Goal: Task Accomplishment & Management: Manage account settings

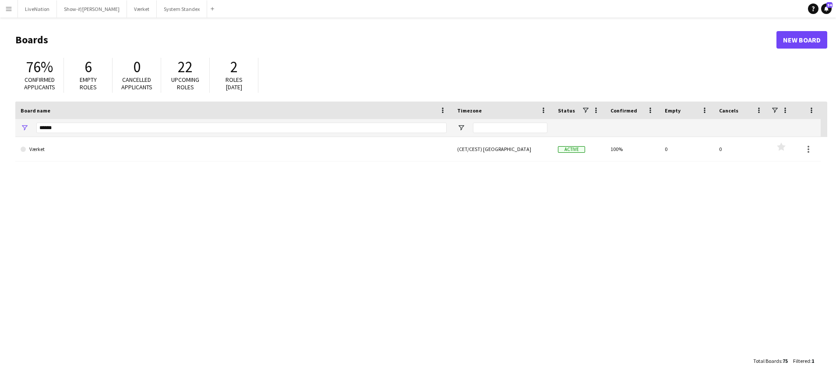
click at [7, 8] on app-icon "Menu" at bounding box center [8, 8] width 7 height 7
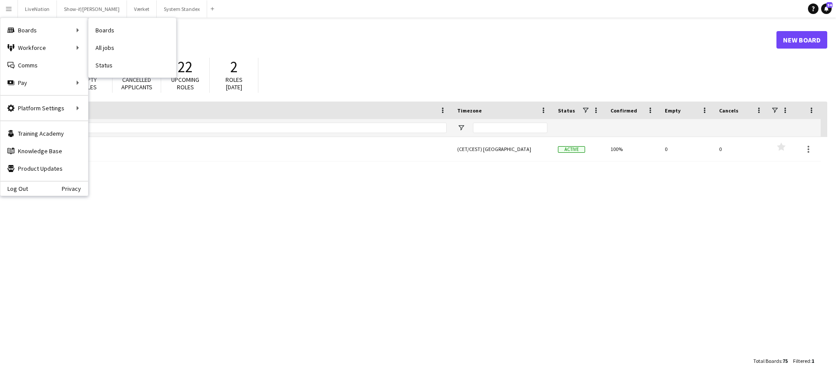
click at [120, 32] on link "Boards" at bounding box center [132, 30] width 88 height 18
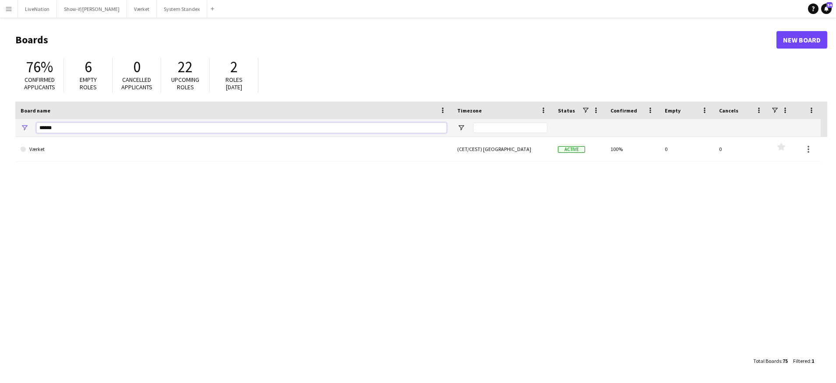
drag, startPoint x: 75, startPoint y: 127, endPoint x: 25, endPoint y: 128, distance: 50.4
click at [26, 127] on div "******" at bounding box center [233, 128] width 437 height 18
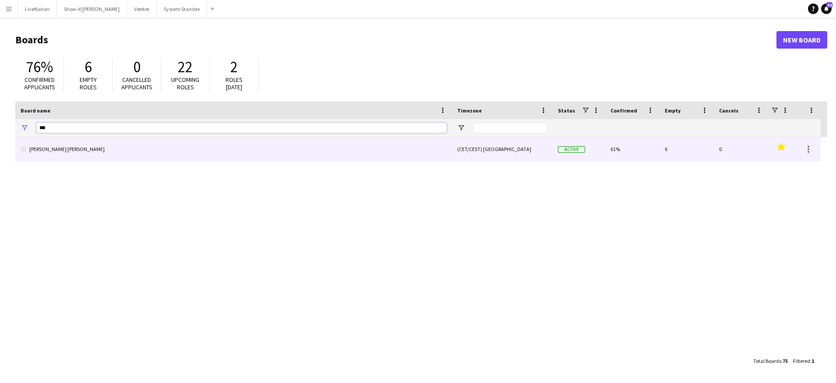
type input "***"
click at [105, 149] on link "[PERSON_NAME] [PERSON_NAME]" at bounding box center [234, 149] width 426 height 25
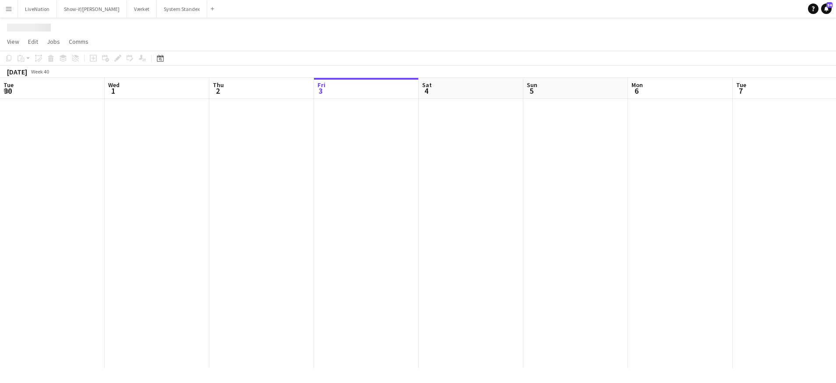
scroll to position [0, 209]
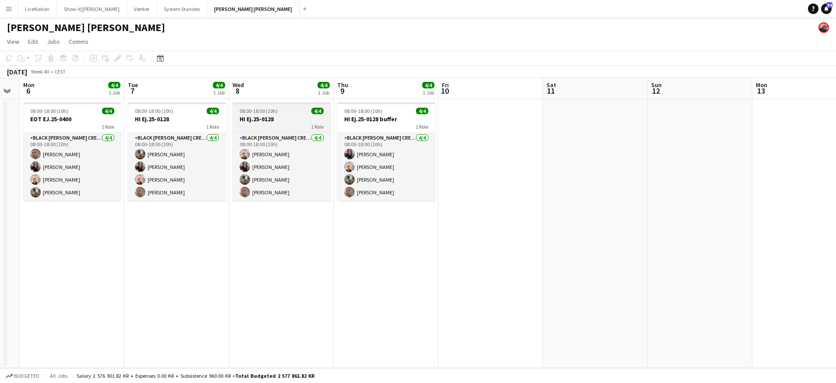
drag, startPoint x: 369, startPoint y: 94, endPoint x: 217, endPoint y: 103, distance: 152.7
click at [178, 105] on app-calendar-viewport "Fri 3 Sat 4 Sun 5 Mon 6 4/4 1 Job Tue 7 4/4 1 Job Wed 8 4/4 1 Job Thu 9 4/4 1 J…" at bounding box center [418, 223] width 836 height 290
drag, startPoint x: 529, startPoint y: 93, endPoint x: 455, endPoint y: 92, distance: 73.6
click at [128, 91] on app-calendar-viewport "Fri 3 Sat 4 Sun 5 Mon 6 4/4 1 Job Tue 7 4/4 1 Job Wed 8 4/4 1 Job Thu 9 4/4 1 J…" at bounding box center [418, 223] width 836 height 290
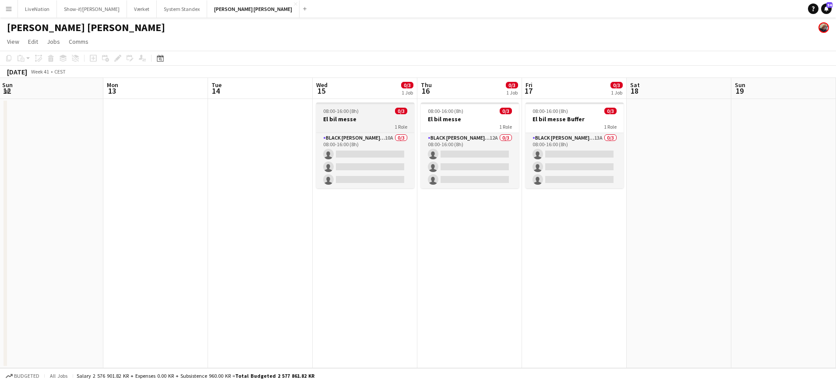
scroll to position [0, 349]
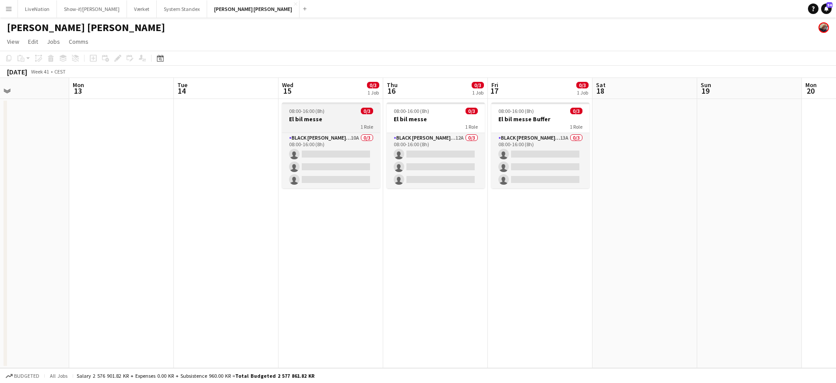
drag, startPoint x: 550, startPoint y: 88, endPoint x: 285, endPoint y: 105, distance: 266.4
click at [283, 105] on app-calendar-viewport "Thu 9 4/4 1 Job Fri 10 Sat 11 Sun 12 Mon 13 Tue 14 Wed 15 0/3 1 Job Thu 16 0/3 …" at bounding box center [418, 223] width 836 height 290
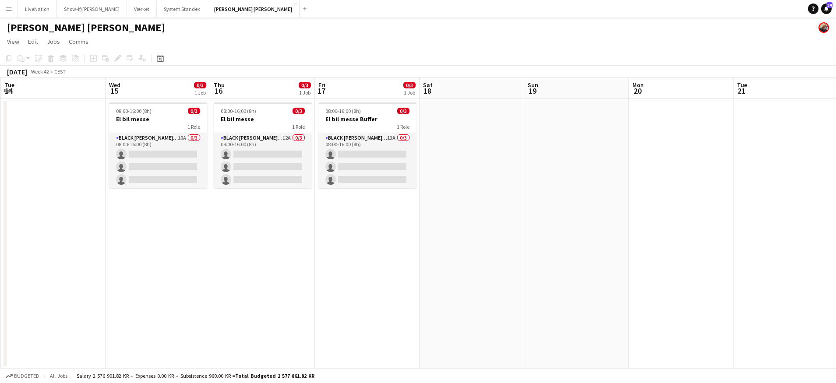
drag, startPoint x: 451, startPoint y: 93, endPoint x: 296, endPoint y: 87, distance: 154.7
click at [281, 90] on app-calendar-viewport "Sat 11 Sun 12 Mon 13 Tue 14 Wed 15 0/3 1 Job Thu 16 0/3 1 Job Fri 17 0/3 1 Job …" at bounding box center [418, 223] width 836 height 290
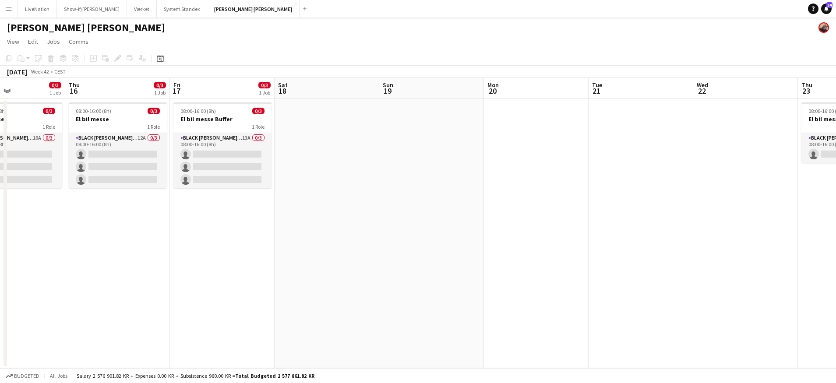
drag, startPoint x: 518, startPoint y: 92, endPoint x: 512, endPoint y: 84, distance: 10.0
click at [410, 80] on app-calendar-viewport "Sun 12 Mon 13 Tue 14 Wed 15 0/3 1 Job Thu 16 0/3 1 Job Fri 17 0/3 1 Job Sat 18 …" at bounding box center [418, 223] width 836 height 290
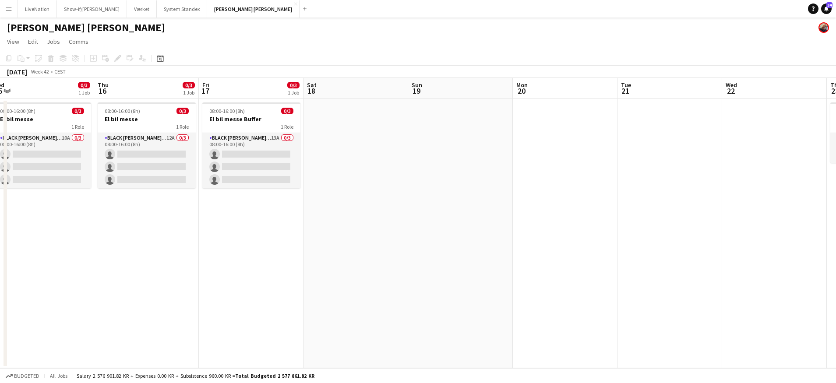
drag, startPoint x: 489, startPoint y: 87, endPoint x: 449, endPoint y: 89, distance: 39.5
click at [448, 89] on app-calendar-viewport "Sun 12 Mon 13 Tue 14 Wed 15 0/3 1 Job Thu 16 0/3 1 Job Fri 17 0/3 1 Job Sat 18 …" at bounding box center [418, 223] width 836 height 290
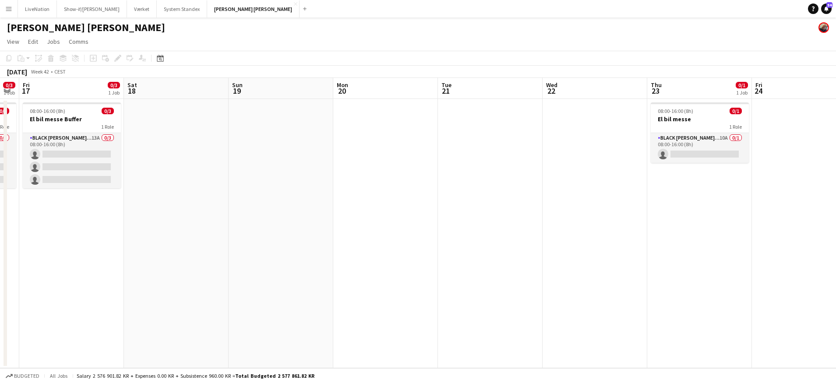
drag, startPoint x: 490, startPoint y: 89, endPoint x: 433, endPoint y: 90, distance: 56.5
click at [431, 92] on app-calendar-viewport "Tue 14 Wed 15 0/3 1 Job Thu 16 0/3 1 Job Fri 17 0/3 1 Job Sat 18 Sun 19 Mon 20 …" at bounding box center [418, 223] width 836 height 290
click at [445, 88] on app-calendar-viewport "Tue 14 Wed 15 0/3 1 Job Thu 16 0/3 1 Job Fri 17 0/3 1 Job Sat 18 Sun 19 Mon 20 …" at bounding box center [418, 223] width 836 height 290
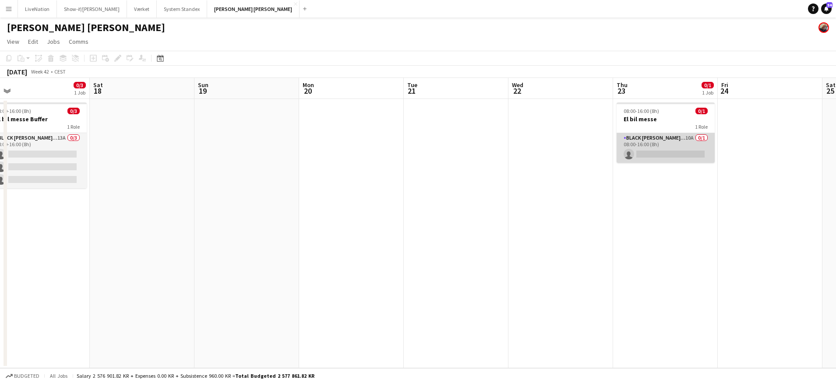
click at [656, 137] on app-card-role "Black [PERSON_NAME] Crew ([PERSON_NAME]) 10A 0/1 08:00-16:00 (8h) single-neutra…" at bounding box center [666, 148] width 98 height 30
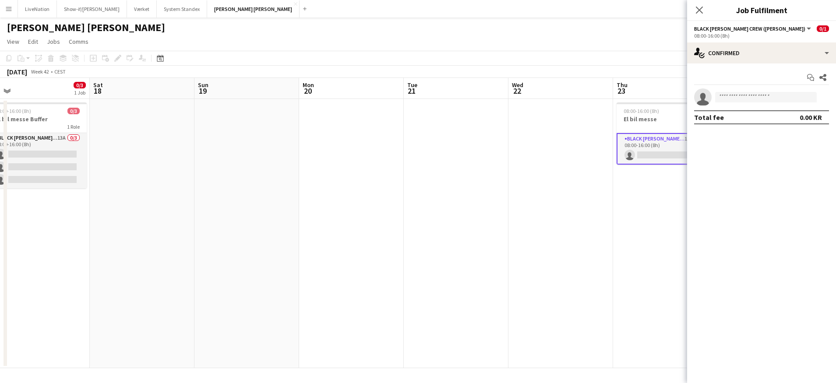
click at [783, 27] on div "Black [PERSON_NAME] ([PERSON_NAME]) All roles Black [PERSON_NAME] ([PERSON_NAME…" at bounding box center [761, 29] width 135 height 8
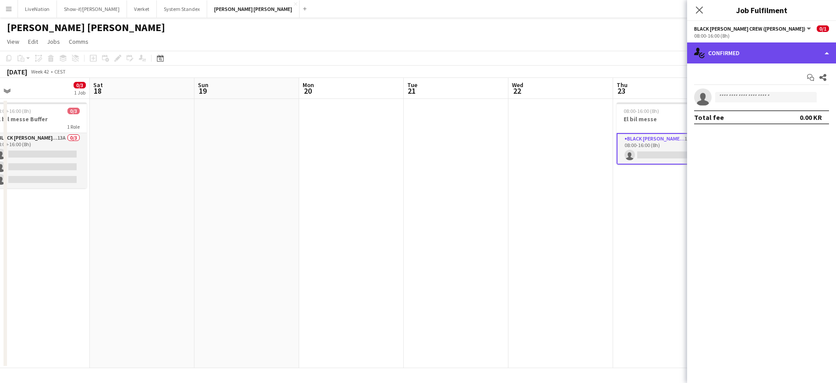
click at [822, 52] on div "single-neutral-actions-check-2 Confirmed" at bounding box center [761, 52] width 149 height 21
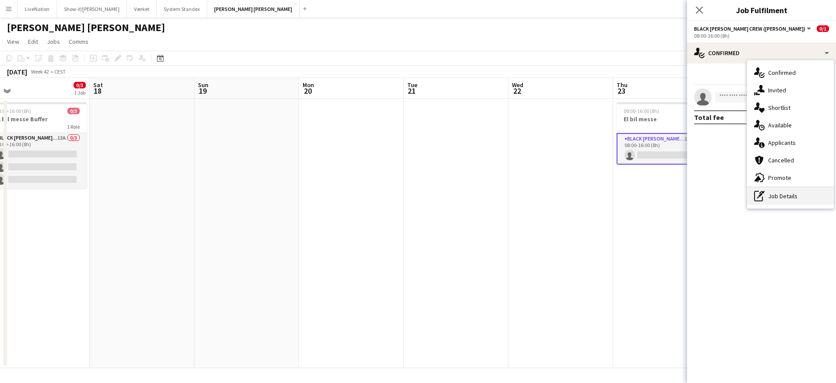
click at [787, 196] on div "pen-write Job Details" at bounding box center [790, 196] width 87 height 18
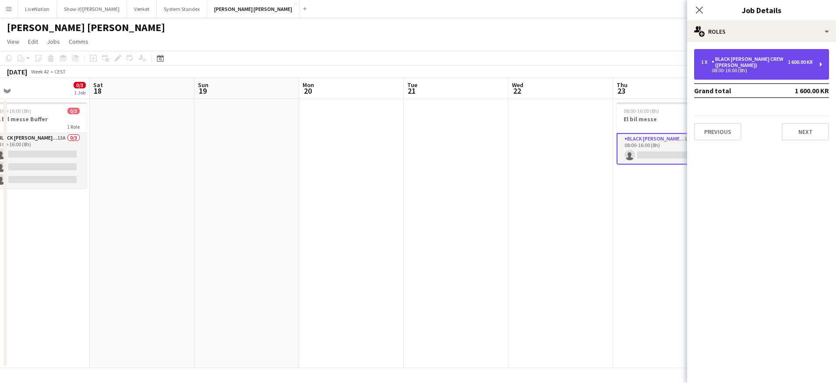
click at [816, 63] on div "1 x Black [PERSON_NAME] Crew ([PERSON_NAME]) 1 600.00 KR 08:00-16:00 (8h)" at bounding box center [761, 64] width 135 height 31
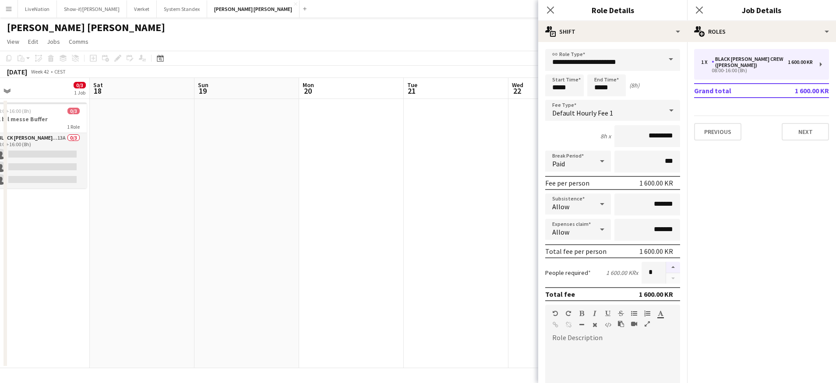
click at [670, 268] on button "button" at bounding box center [673, 267] width 14 height 11
type input "*"
drag, startPoint x: 392, startPoint y: 284, endPoint x: 405, endPoint y: 281, distance: 13.5
click at [392, 285] on app-date-cell at bounding box center [351, 233] width 105 height 269
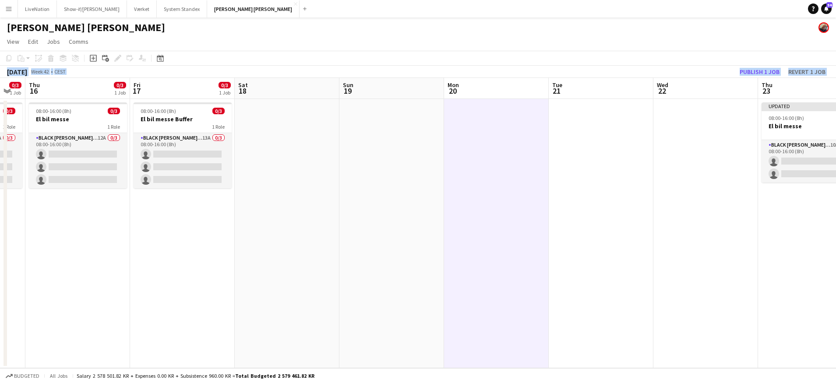
drag, startPoint x: 161, startPoint y: 92, endPoint x: 381, endPoint y: 68, distance: 221.1
click at [410, 60] on app-calendar "Copy Paste Paste Command V Paste with crew Command Shift V Paste linked Job [GE…" at bounding box center [418, 209] width 836 height 317
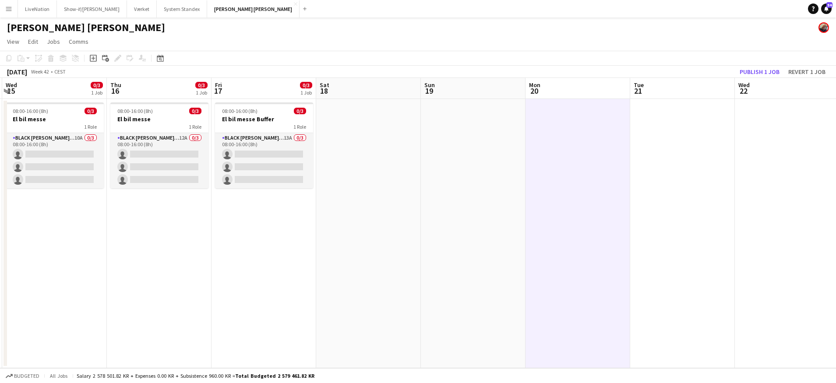
drag, startPoint x: 208, startPoint y: 88, endPoint x: 279, endPoint y: 81, distance: 70.8
click at [323, 77] on app-calendar "Copy Paste Paste Command V Paste with crew Command Shift V Paste linked Job [GE…" at bounding box center [418, 209] width 836 height 317
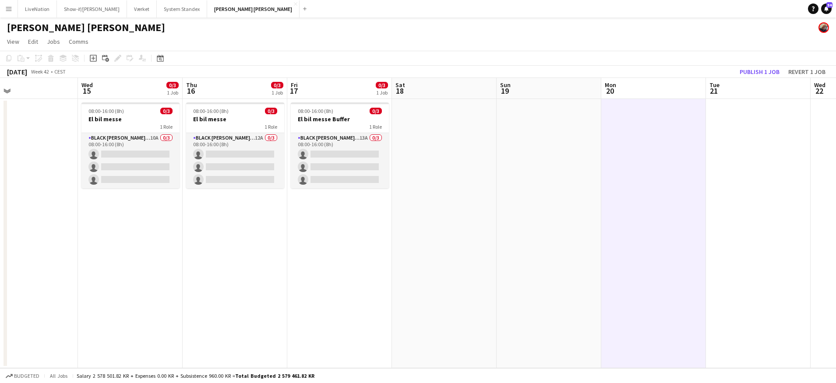
click at [224, 84] on app-calendar-viewport "Sun 12 Mon 13 Tue 14 Wed 15 0/3 1 Job Thu 16 0/3 1 Job Fri 17 0/3 1 Job Sat 18 …" at bounding box center [418, 223] width 836 height 290
click at [134, 118] on h3 "El bil messe" at bounding box center [132, 119] width 98 height 8
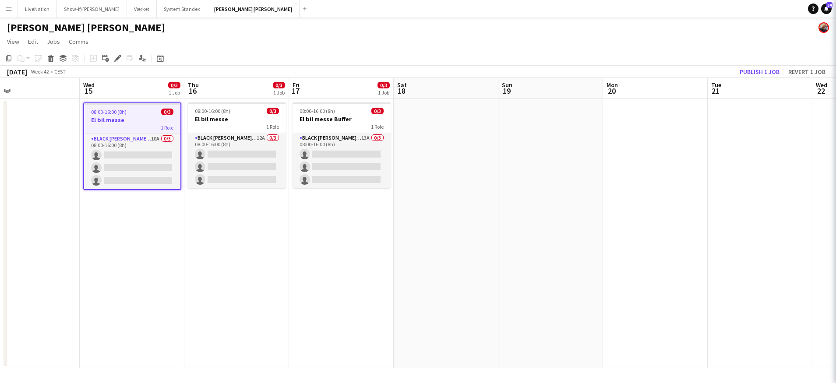
scroll to position [0, 235]
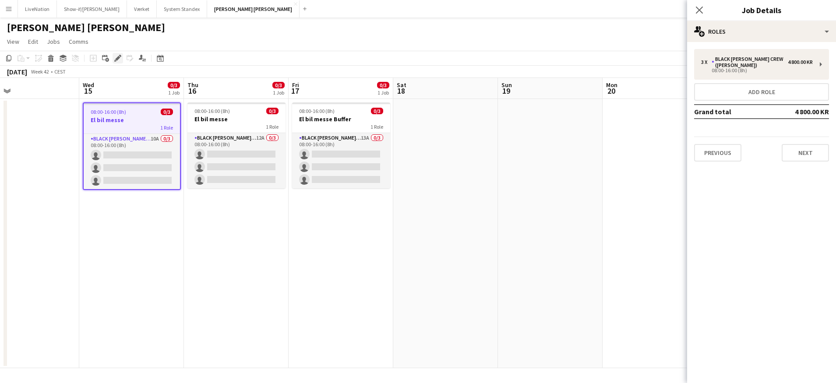
click at [115, 56] on icon "Edit" at bounding box center [117, 58] width 7 height 7
click at [713, 149] on button "Previous" at bounding box center [717, 153] width 47 height 18
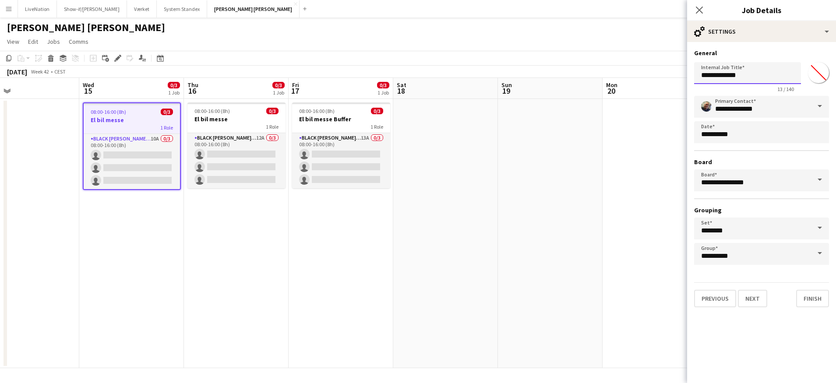
click at [748, 78] on input "**********" at bounding box center [747, 73] width 107 height 22
type input "**********"
click at [760, 299] on button "Next" at bounding box center [752, 299] width 29 height 18
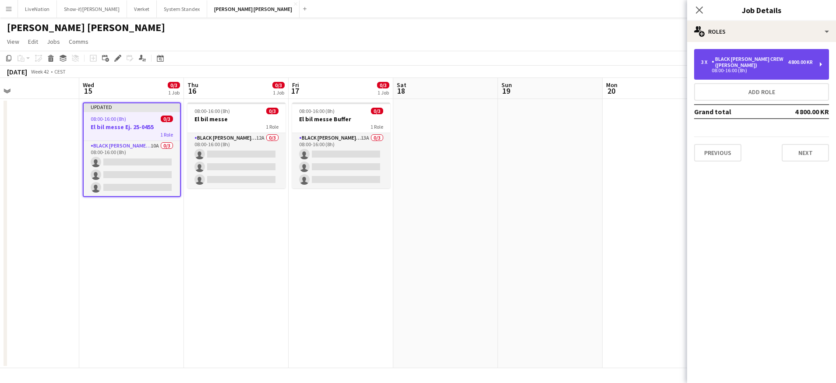
click at [808, 68] on div "08:00-16:00 (8h)" at bounding box center [757, 70] width 112 height 4
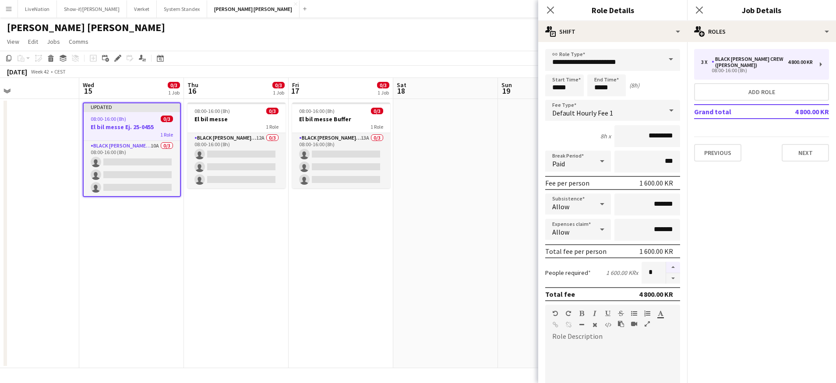
click at [669, 267] on button "button" at bounding box center [673, 267] width 14 height 11
type input "*"
click at [811, 149] on button "Next" at bounding box center [805, 153] width 47 height 18
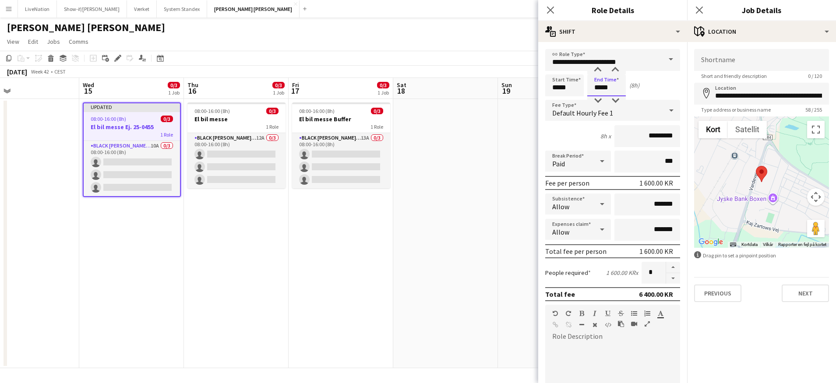
click at [599, 81] on input "*****" at bounding box center [606, 85] width 39 height 22
click at [601, 67] on div at bounding box center [598, 70] width 18 height 9
type input "*****"
click at [601, 67] on div at bounding box center [598, 70] width 18 height 9
drag, startPoint x: 815, startPoint y: 293, endPoint x: 802, endPoint y: 295, distance: 12.4
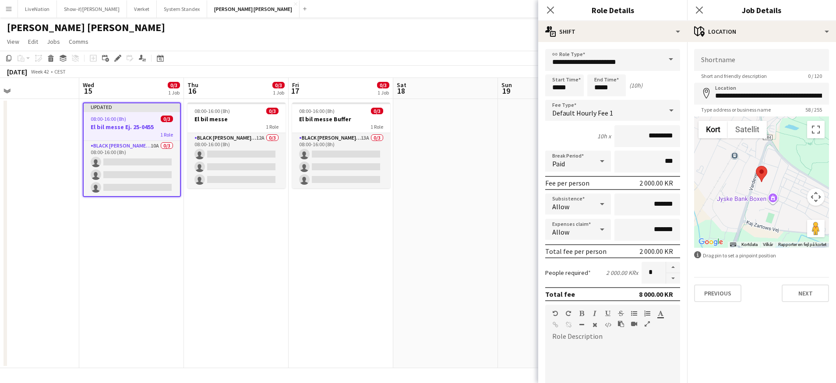
click at [815, 293] on button "Next" at bounding box center [805, 294] width 47 height 18
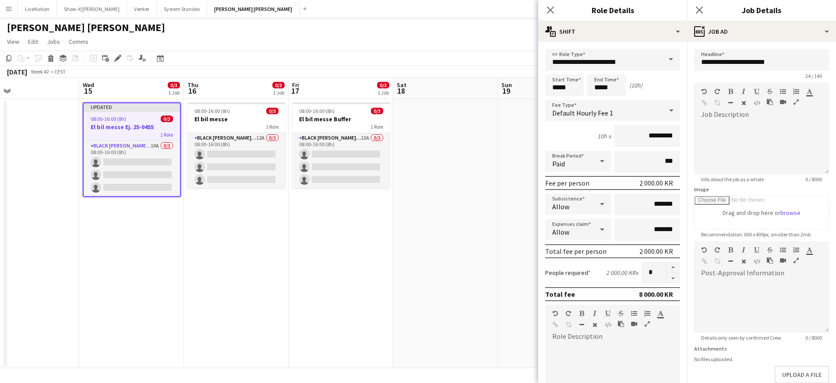
scroll to position [210, 0]
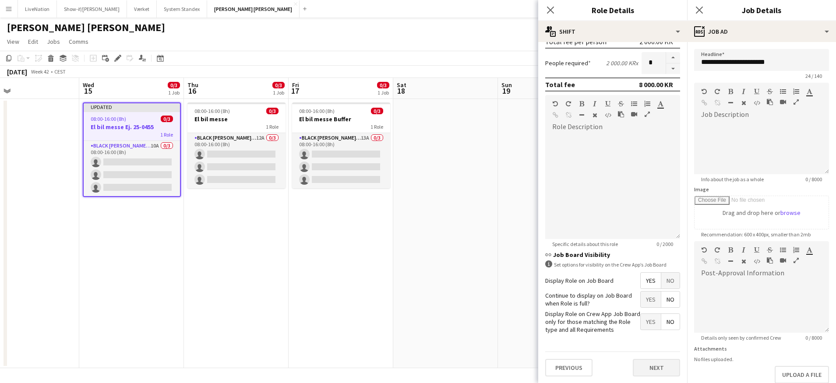
click at [654, 370] on button "Next" at bounding box center [656, 368] width 47 height 18
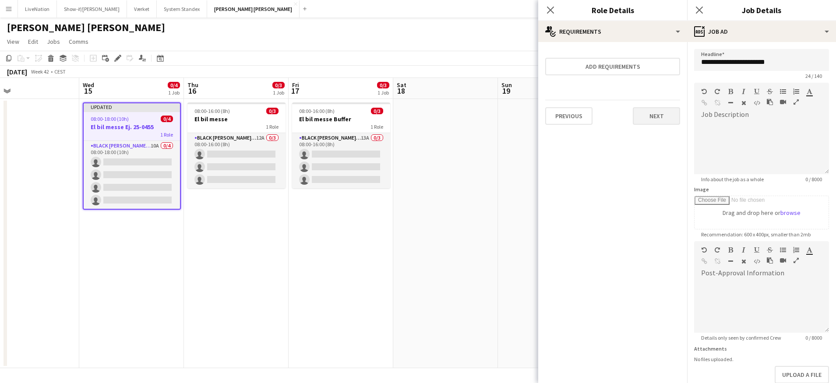
click at [662, 117] on button "Next" at bounding box center [656, 116] width 47 height 18
click at [665, 118] on button "Finish" at bounding box center [663, 118] width 33 height 18
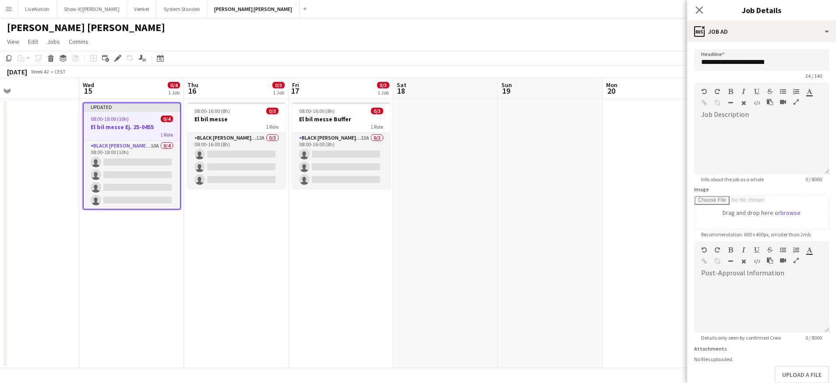
click at [117, 119] on span "08:00-18:00 (10h)" at bounding box center [110, 119] width 38 height 7
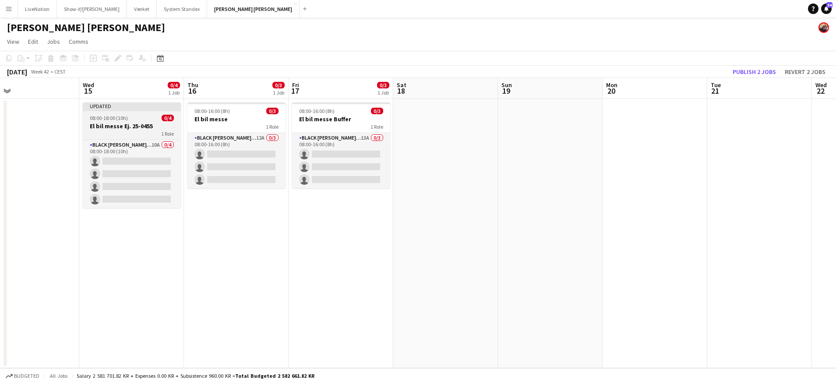
drag, startPoint x: 124, startPoint y: 116, endPoint x: 99, endPoint y: 112, distance: 24.9
click at [122, 116] on span "08:00-18:00 (10h)" at bounding box center [109, 118] width 38 height 7
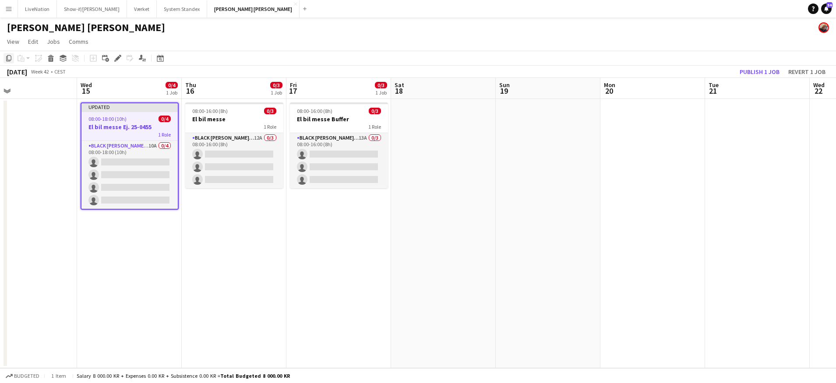
click at [11, 56] on icon "Copy" at bounding box center [8, 58] width 7 height 7
click at [226, 222] on app-date-cell "08:00-16:00 (8h) 0/3 El bil messe 1 Role Black [PERSON_NAME] Crew ([PERSON_NAME…" at bounding box center [234, 233] width 105 height 269
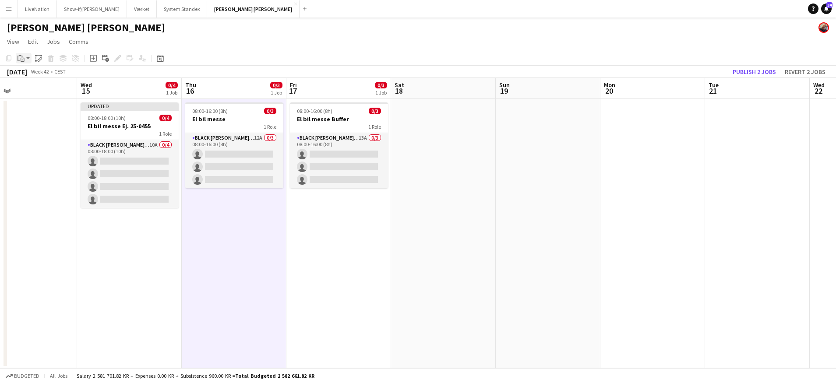
click at [21, 58] on icon at bounding box center [23, 60] width 4 height 4
click at [39, 90] on link "Paste with crew Command Shift V" at bounding box center [57, 90] width 69 height 8
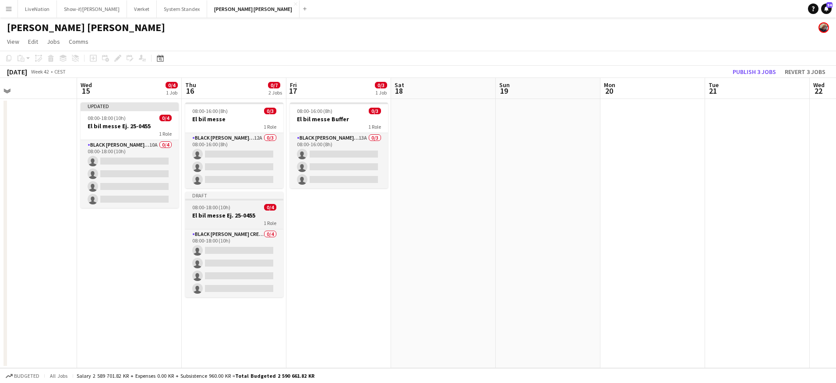
drag, startPoint x: 323, startPoint y: 222, endPoint x: 265, endPoint y: 196, distance: 63.7
click at [323, 222] on app-date-cell "08:00-16:00 (8h) 0/3 El bil messe Buffer 1 Role Black [PERSON_NAME] Crew ([PERS…" at bounding box center [338, 233] width 105 height 269
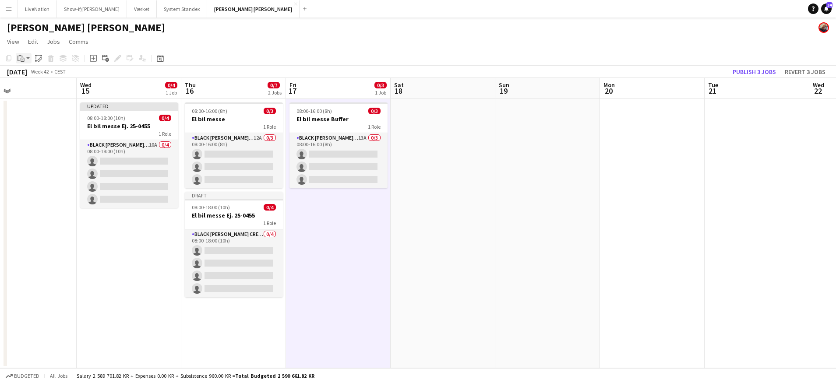
click at [22, 60] on icon "Paste" at bounding box center [21, 58] width 7 height 7
click at [45, 89] on link "Paste with crew Command Shift V" at bounding box center [57, 90] width 69 height 8
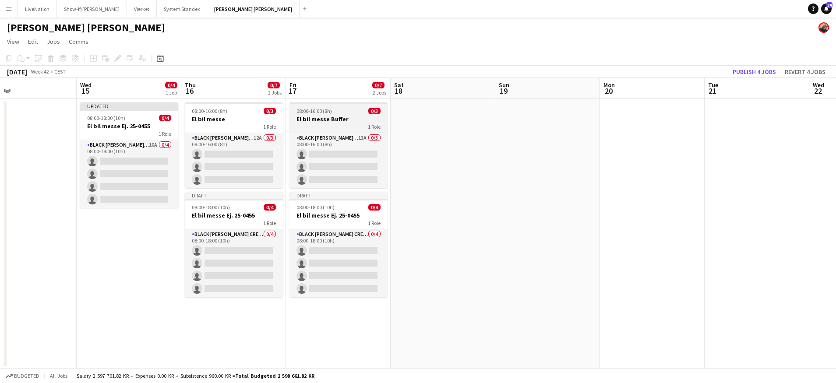
scroll to position [0, 237]
click at [356, 114] on app-job-card "08:00-16:00 (8h) 0/3 El bil messe Buffer 1 Role Black [PERSON_NAME] Crew ([PERS…" at bounding box center [339, 145] width 98 height 86
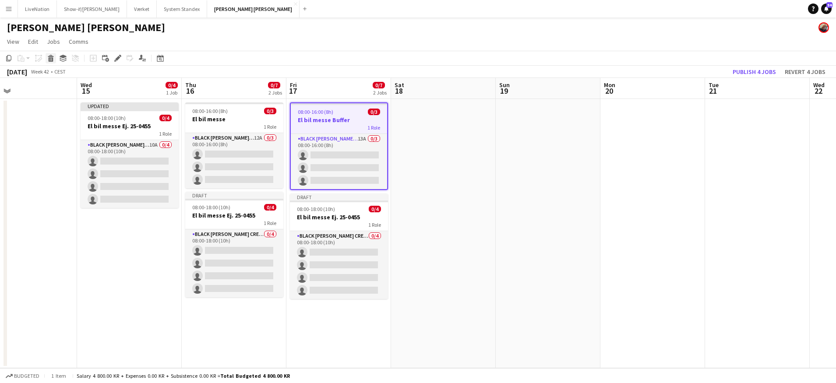
click at [51, 59] on icon at bounding box center [51, 59] width 5 height 4
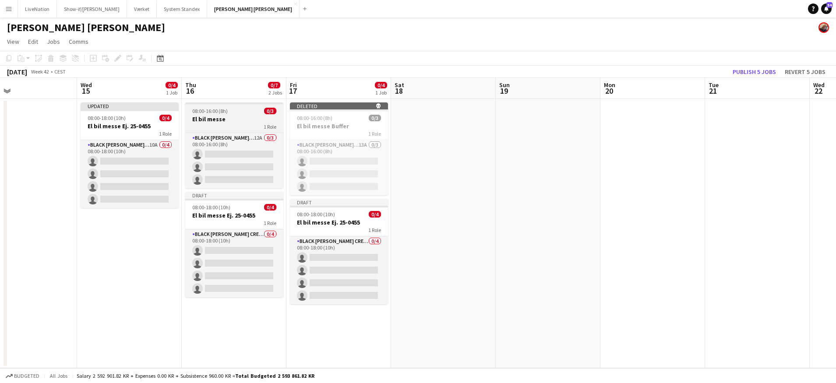
scroll to position [0, 236]
click at [239, 121] on h3 "El bil messe" at bounding box center [235, 119] width 98 height 8
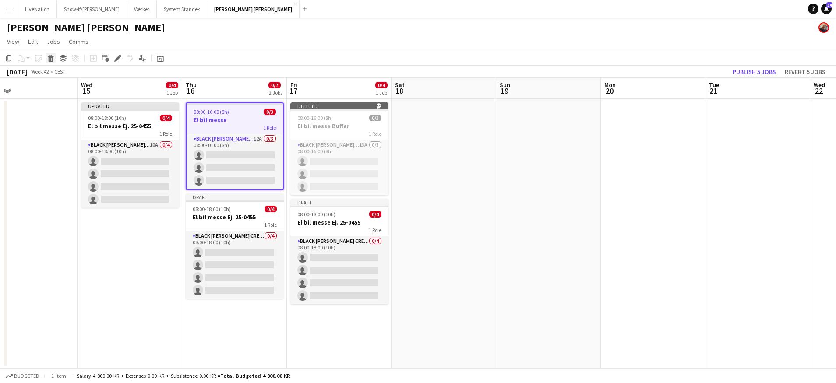
click at [50, 57] on icon "Delete" at bounding box center [50, 58] width 7 height 7
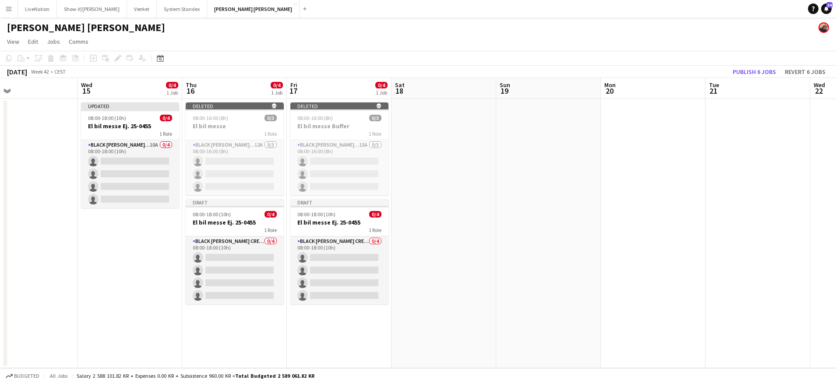
click at [758, 71] on button "Publish 6 jobs" at bounding box center [754, 71] width 50 height 11
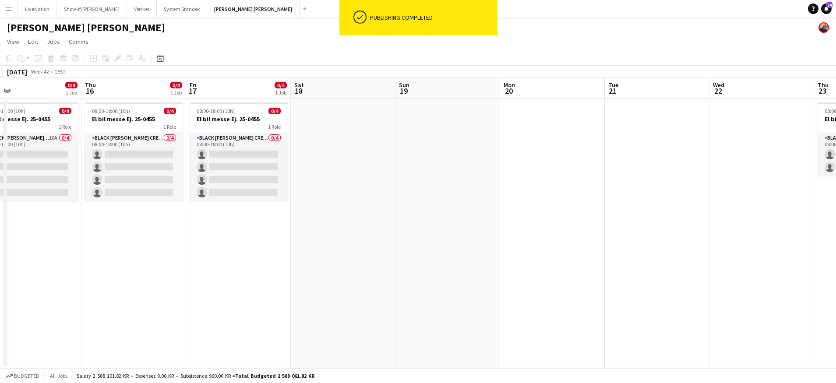
click at [504, 155] on app-calendar-viewport "Sun 12 Mon 13 Tue 14 Wed 15 0/4 1 Job Thu 16 0/4 1 Job Fri 17 0/4 1 Job Sat 18 …" at bounding box center [418, 223] width 836 height 290
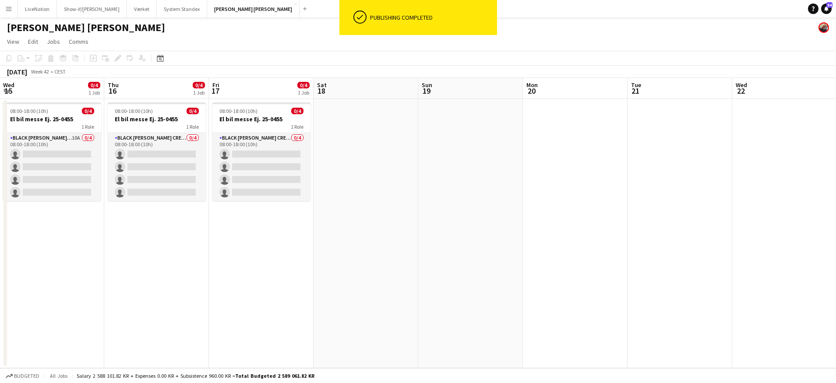
drag, startPoint x: 415, startPoint y: 162, endPoint x: 420, endPoint y: 161, distance: 4.5
click at [397, 161] on app-calendar-viewport "Sun 12 Mon 13 Tue 14 Wed 15 0/4 1 Job Thu 16 0/4 1 Job Fri 17 0/4 1 Job Sat 18 …" at bounding box center [418, 223] width 836 height 290
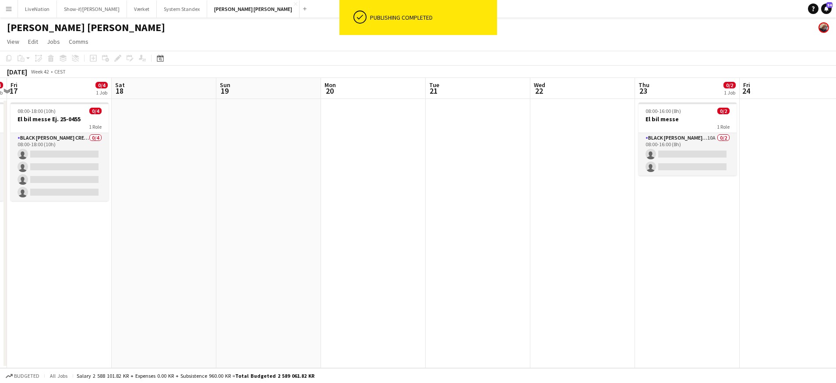
click at [463, 160] on app-calendar-viewport "Tue 14 Wed 15 0/4 1 Job Thu 16 0/4 1 Job Fri 17 0/4 1 Job Sat 18 Sun 19 Mon 20 …" at bounding box center [418, 223] width 836 height 290
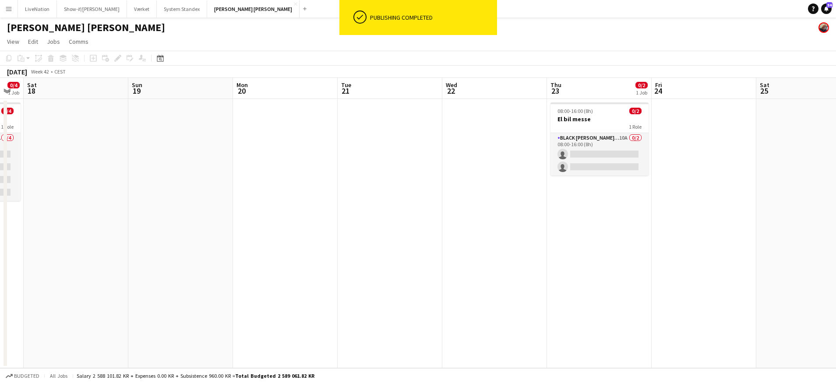
drag, startPoint x: 461, startPoint y: 160, endPoint x: 166, endPoint y: 156, distance: 294.7
click at [166, 156] on app-calendar-viewport "Wed 15 0/4 1 Job Thu 16 0/4 1 Job Fri 17 0/4 1 Job Sat 18 Sun 19 Mon 20 Tue 21 …" at bounding box center [418, 223] width 836 height 290
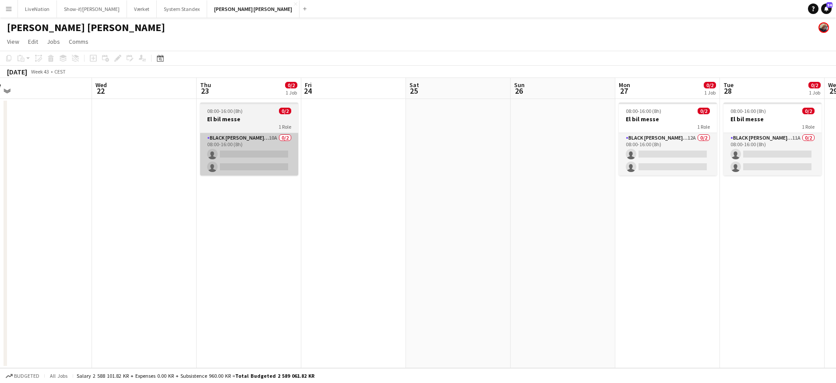
drag, startPoint x: 455, startPoint y: 167, endPoint x: 248, endPoint y: 158, distance: 207.3
click at [315, 164] on app-calendar-viewport "Sun 19 Mon 20 Tue 21 Wed 22 Thu 23 0/2 1 Job Fri 24 Sat 25 Sun 26 Mon 27 0/2 1 …" at bounding box center [418, 223] width 836 height 290
click at [236, 139] on app-card-role "Black [PERSON_NAME] Crew ([PERSON_NAME]) 10A 0/2 08:00-16:00 (8h) single-neutra…" at bounding box center [249, 154] width 98 height 42
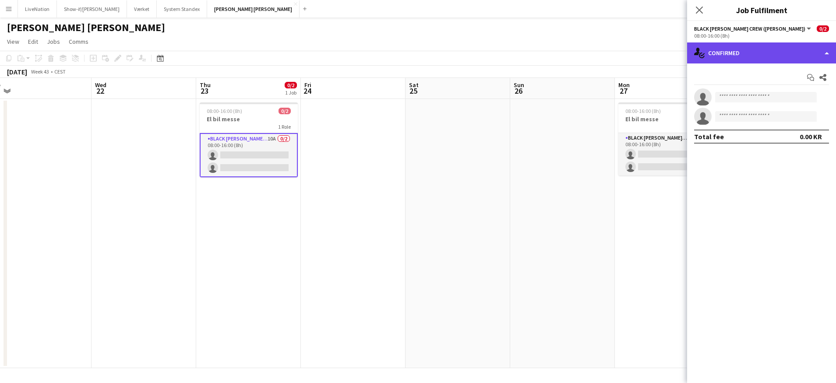
click at [818, 49] on div "single-neutral-actions-check-2 Confirmed" at bounding box center [761, 52] width 149 height 21
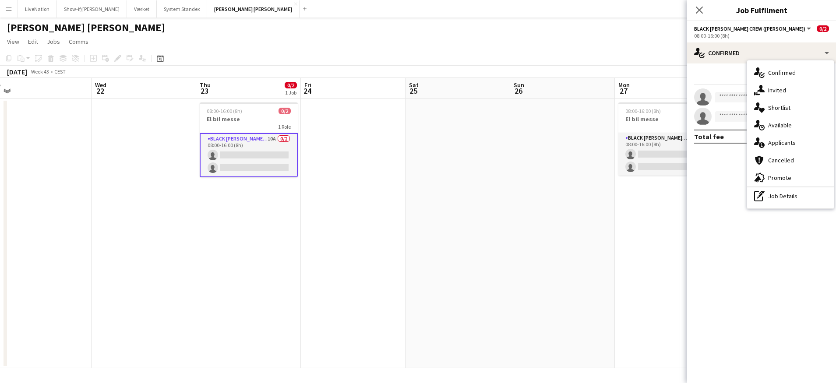
click at [792, 197] on div "pen-write Job Details" at bounding box center [790, 196] width 87 height 18
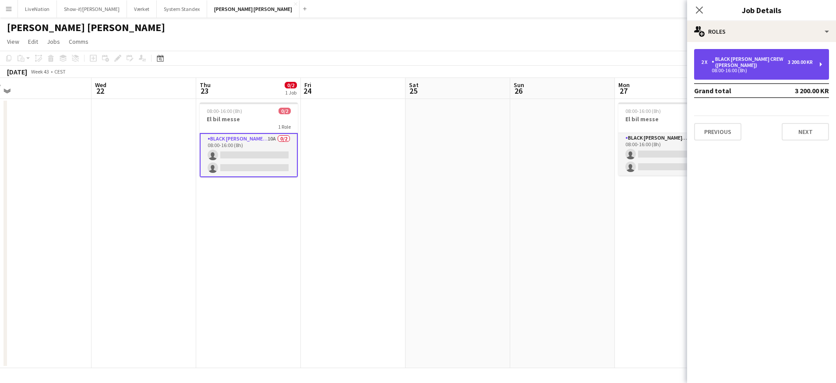
click at [795, 68] on div "08:00-16:00 (8h)" at bounding box center [757, 70] width 112 height 4
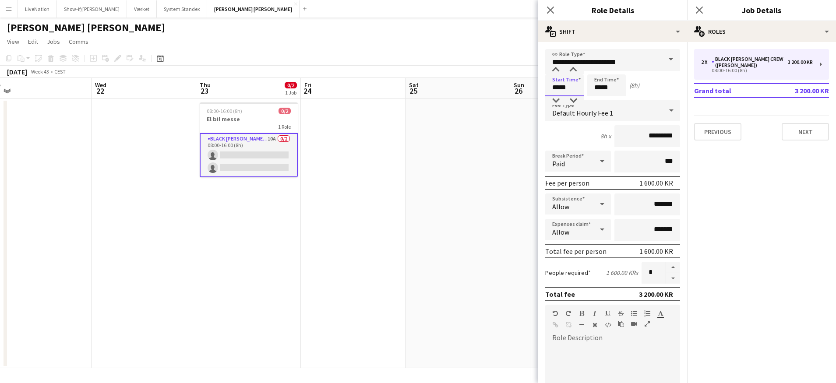
click at [563, 88] on input "*****" at bounding box center [564, 85] width 39 height 22
click at [557, 70] on div at bounding box center [556, 70] width 18 height 9
type input "*****"
click at [557, 69] on div at bounding box center [556, 70] width 18 height 9
click at [609, 86] on input "*****" at bounding box center [606, 85] width 39 height 22
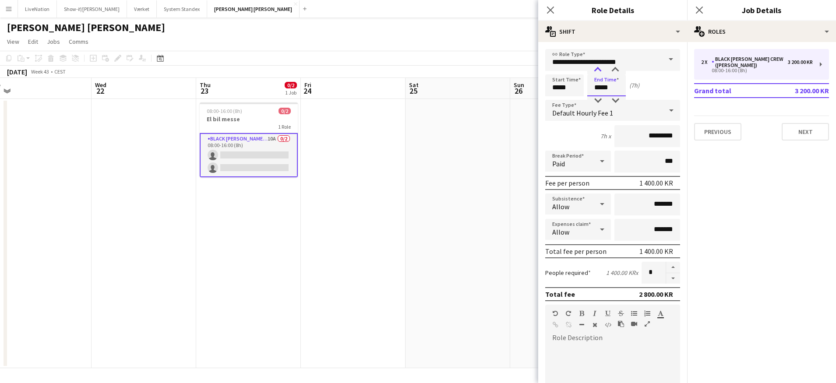
click at [600, 68] on div at bounding box center [598, 70] width 18 height 9
click at [599, 67] on div at bounding box center [598, 70] width 18 height 9
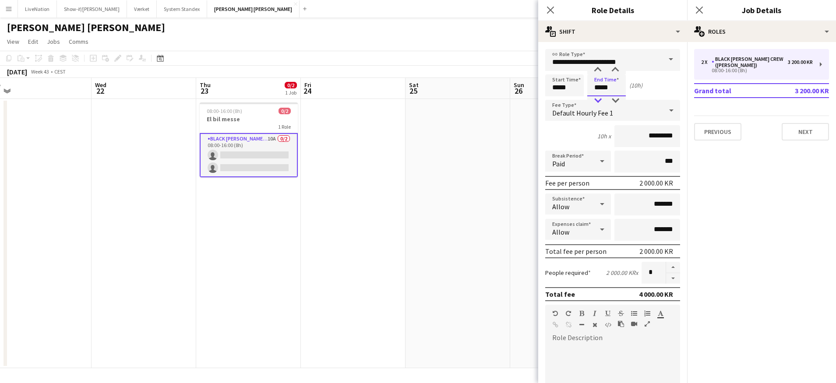
click at [600, 99] on div at bounding box center [598, 100] width 18 height 9
click at [601, 67] on div at bounding box center [598, 70] width 18 height 9
click at [599, 99] on div at bounding box center [598, 100] width 18 height 9
click at [598, 99] on div at bounding box center [598, 100] width 18 height 9
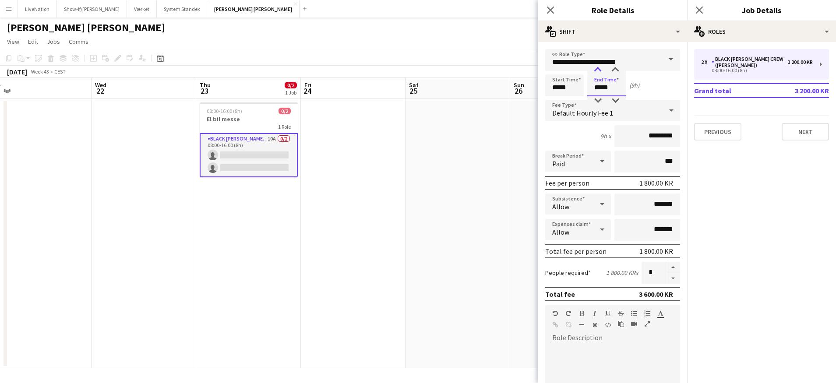
click at [598, 70] on div at bounding box center [598, 70] width 18 height 9
type input "*****"
click at [598, 70] on div at bounding box center [598, 70] width 18 height 9
click at [818, 124] on button "Next" at bounding box center [805, 132] width 47 height 18
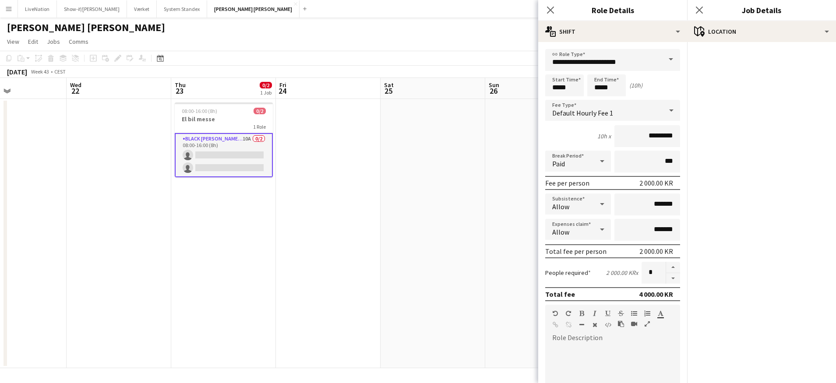
drag, startPoint x: 415, startPoint y: 176, endPoint x: 407, endPoint y: 182, distance: 10.3
click at [406, 184] on app-calendar-viewport "Sun 19 Mon 20 Tue 21 Wed 22 Thu 23 0/2 1 Job Fri 24 Sat 25 Sun 26 Mon 27 0/2 1 …" at bounding box center [418, 223] width 836 height 290
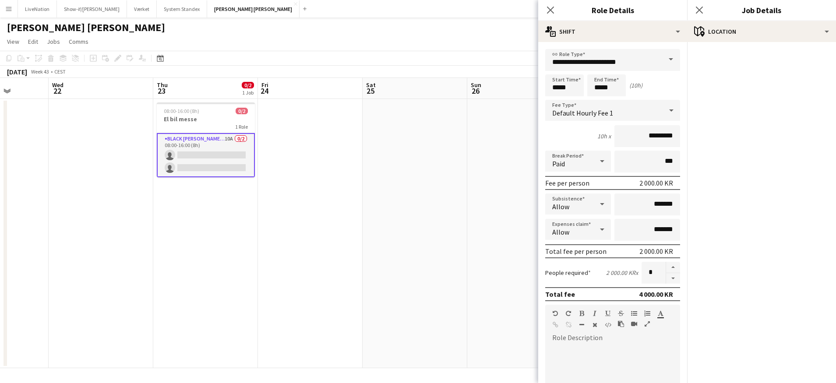
drag, startPoint x: 310, startPoint y: 183, endPoint x: 363, endPoint y: 186, distance: 52.7
click at [244, 178] on app-calendar-viewport "Sun 19 Mon 20 Tue 21 Wed 22 Thu 23 0/2 1 Job Fri 24 Sat 25 Sun 26 Mon 27 0/2 1 …" at bounding box center [418, 223] width 836 height 290
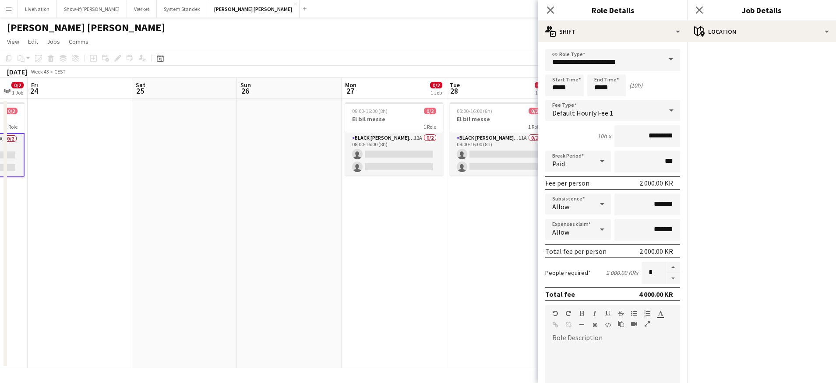
drag, startPoint x: 429, startPoint y: 200, endPoint x: 460, endPoint y: 210, distance: 32.7
click at [333, 195] on app-calendar-viewport "Tue 21 Wed 22 Thu 23 0/2 1 Job Fri 24 Sat 25 Sun 26 Mon 27 0/2 1 Job Tue 28 0/2…" at bounding box center [418, 223] width 836 height 290
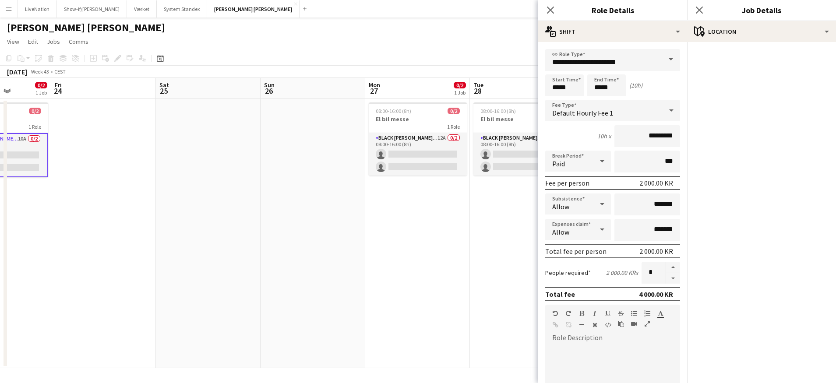
drag, startPoint x: 485, startPoint y: 220, endPoint x: 393, endPoint y: 217, distance: 92.0
click at [393, 217] on app-calendar-viewport "Tue 21 Wed 22 Thu 23 0/2 1 Job Fri 24 Sat 25 Sun 26 Mon 27 0/2 1 Job Tue 28 0/2…" at bounding box center [418, 223] width 836 height 290
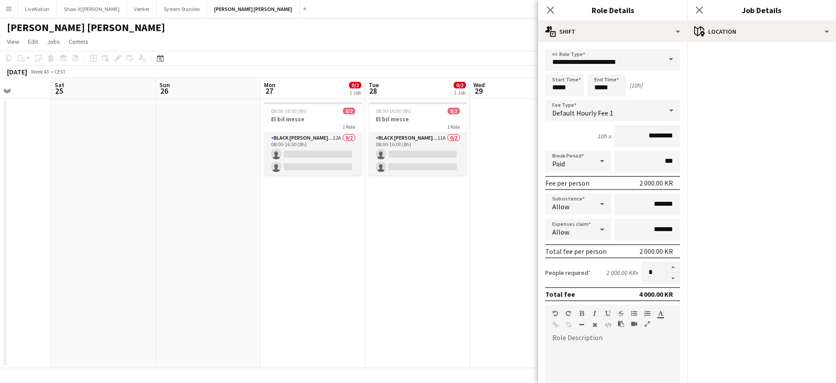
scroll to position [0, 274]
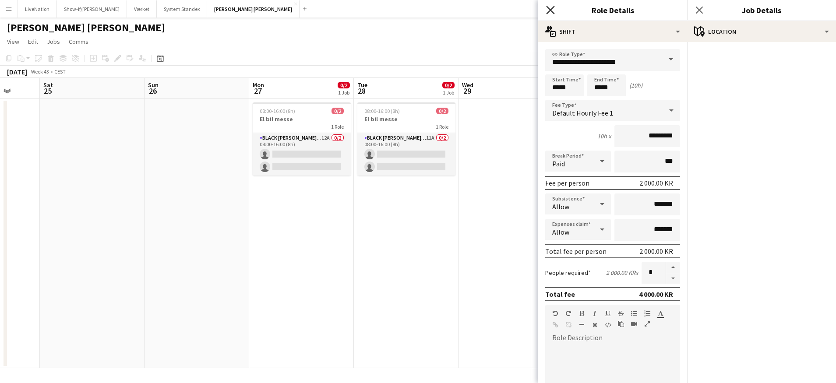
click at [549, 11] on icon at bounding box center [550, 10] width 8 height 8
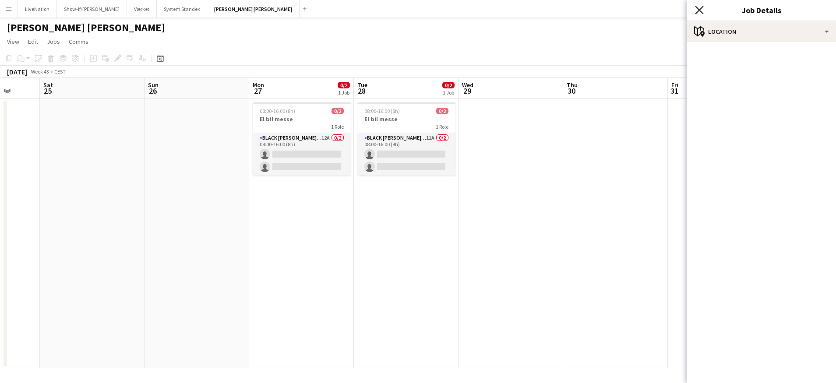
click at [702, 8] on icon at bounding box center [699, 10] width 8 height 8
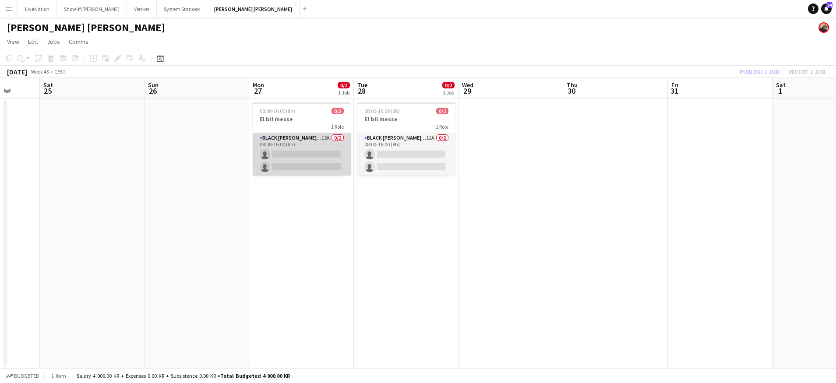
click at [296, 140] on app-card-role "Black [PERSON_NAME] Crew ([PERSON_NAME]) 12A 0/2 08:00-16:00 (8h) single-neutra…" at bounding box center [302, 154] width 98 height 42
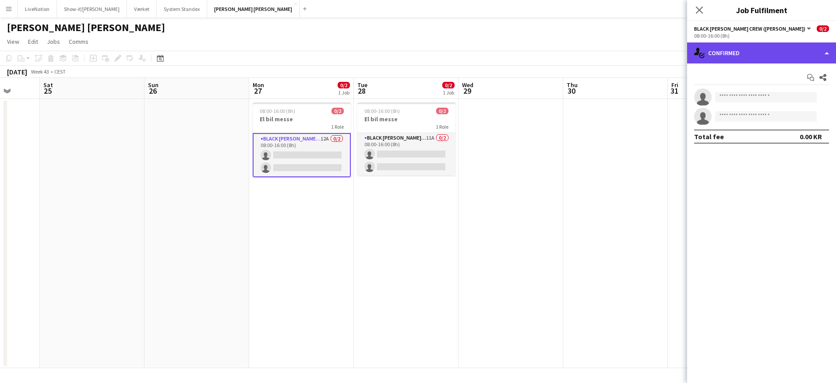
click at [829, 54] on div "single-neutral-actions-check-2 Confirmed" at bounding box center [761, 52] width 149 height 21
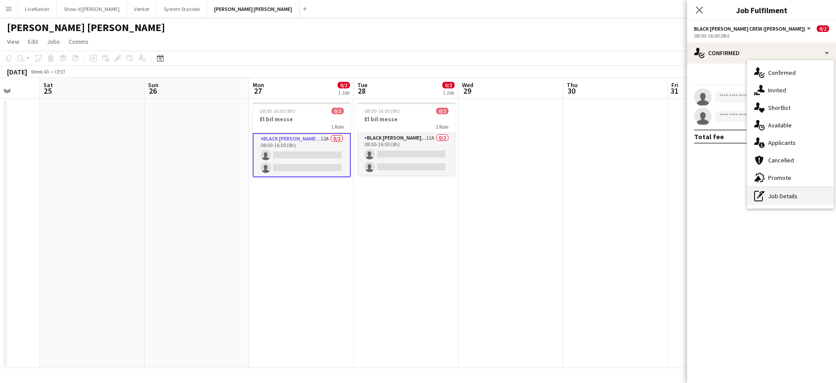
click at [783, 198] on div "pen-write Job Details" at bounding box center [790, 196] width 87 height 18
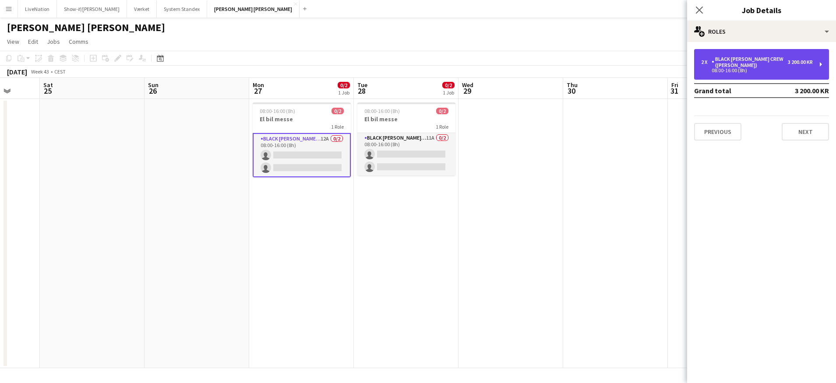
click at [816, 57] on div "2 x Black [PERSON_NAME] Crew ([PERSON_NAME]) 3 200.00 KR 08:00-16:00 (8h)" at bounding box center [761, 64] width 135 height 31
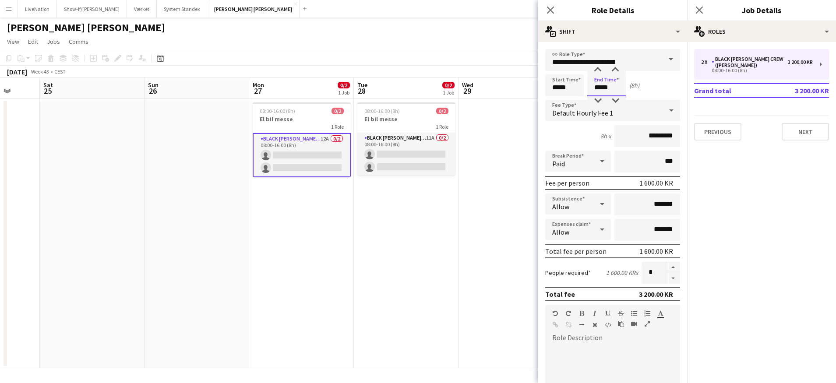
click at [595, 85] on input "*****" at bounding box center [606, 85] width 39 height 22
click at [601, 69] on div at bounding box center [598, 70] width 18 height 9
type input "*****"
click at [600, 69] on div at bounding box center [598, 70] width 18 height 9
click at [669, 267] on button "button" at bounding box center [673, 267] width 14 height 11
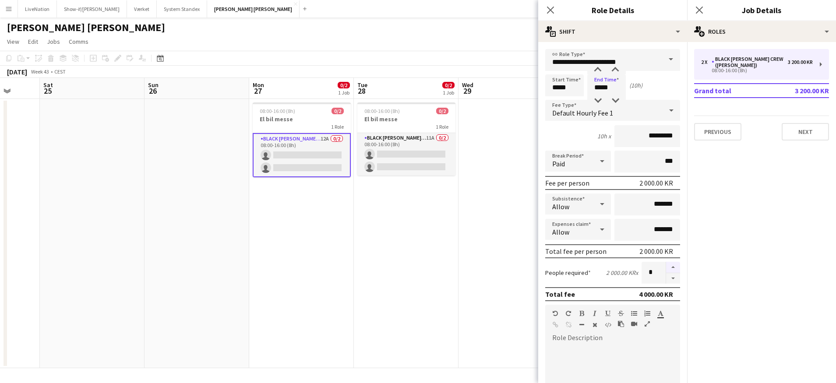
type input "*"
click at [820, 127] on button "Next" at bounding box center [805, 132] width 47 height 18
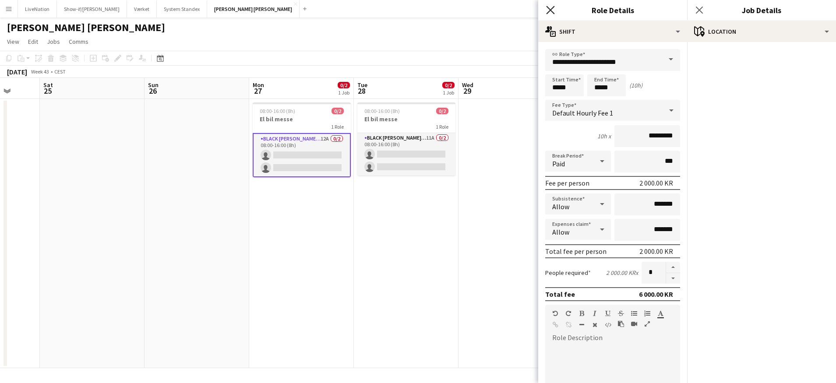
click at [550, 9] on icon "Close pop-in" at bounding box center [550, 10] width 8 height 8
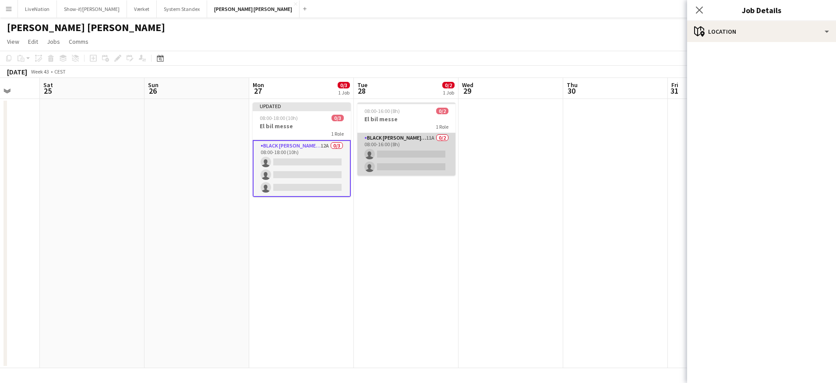
click at [407, 145] on app-card-role "Black [PERSON_NAME] Crew ([PERSON_NAME]) 11A 0/2 08:00-16:00 (8h) single-neutra…" at bounding box center [406, 154] width 98 height 42
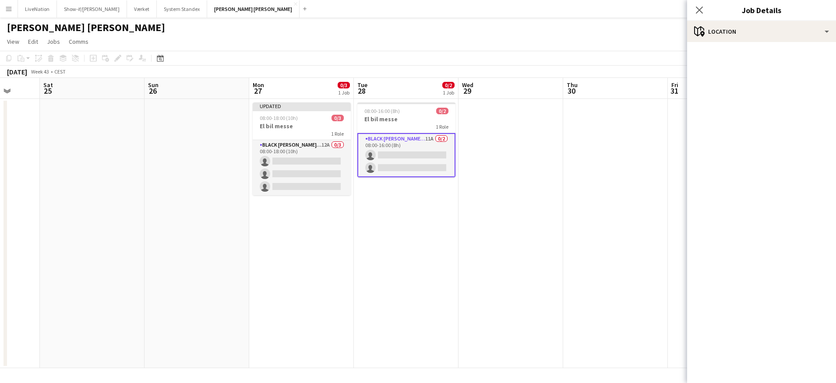
click at [427, 143] on app-card-role "Black [PERSON_NAME] Crew ([PERSON_NAME]) 11A 0/2 08:00-16:00 (8h) single-neutra…" at bounding box center [406, 155] width 98 height 44
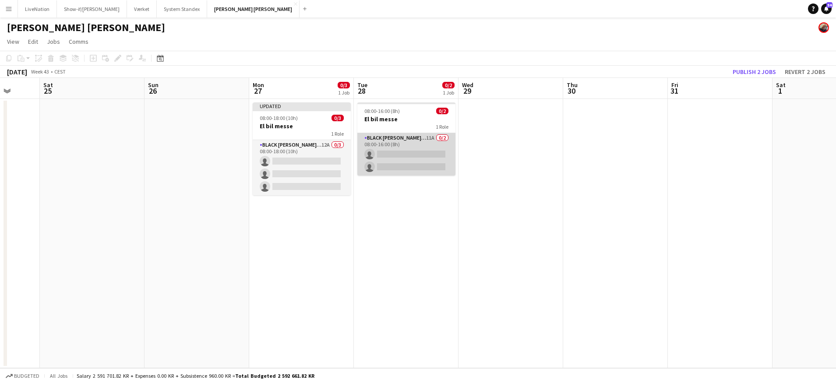
click at [414, 143] on app-card-role "Black [PERSON_NAME] Crew ([PERSON_NAME]) 11A 0/2 08:00-16:00 (8h) single-neutra…" at bounding box center [406, 154] width 98 height 42
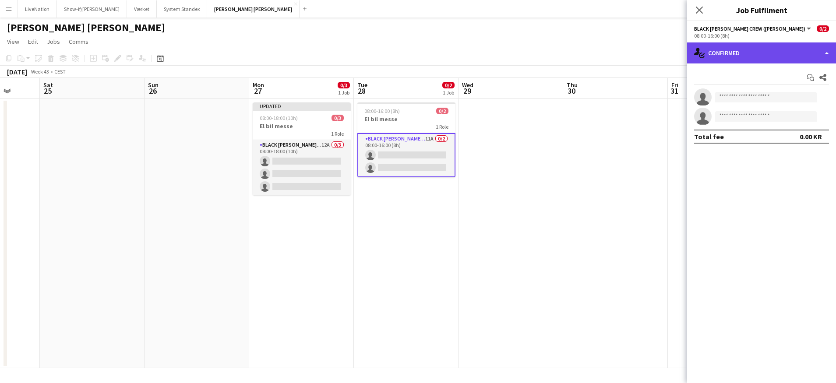
click at [831, 55] on div "single-neutral-actions-check-2 Confirmed" at bounding box center [761, 52] width 149 height 21
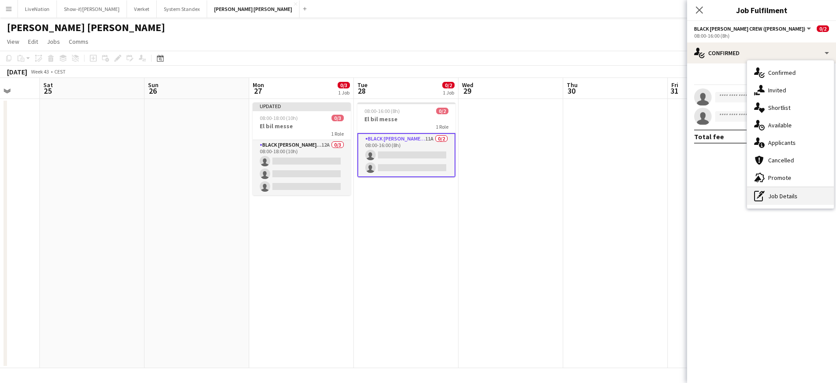
click at [790, 195] on div "pen-write Job Details" at bounding box center [790, 196] width 87 height 18
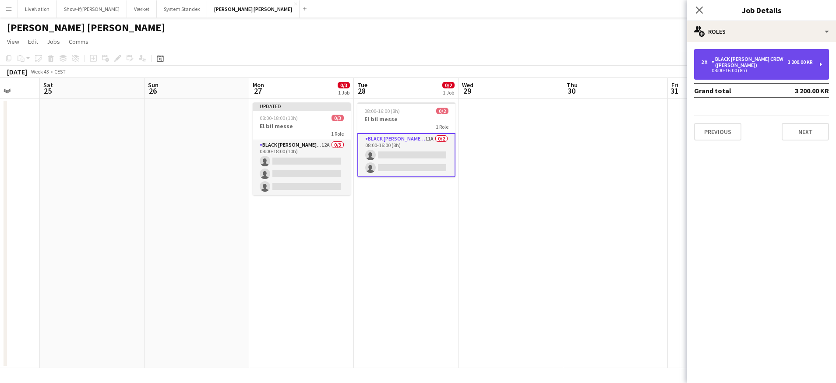
click at [805, 67] on div "2 x Black [PERSON_NAME] Crew ([PERSON_NAME]) 3 200.00 KR 08:00-16:00 (8h)" at bounding box center [761, 64] width 135 height 31
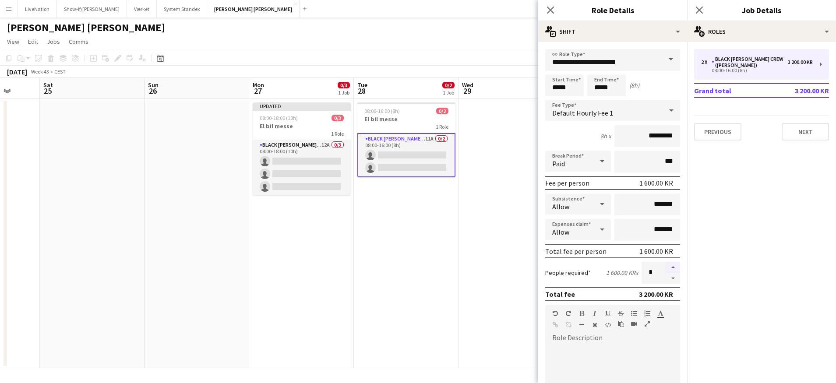
click at [668, 267] on button "button" at bounding box center [673, 267] width 14 height 11
type input "*"
click at [812, 126] on button "Next" at bounding box center [805, 132] width 47 height 18
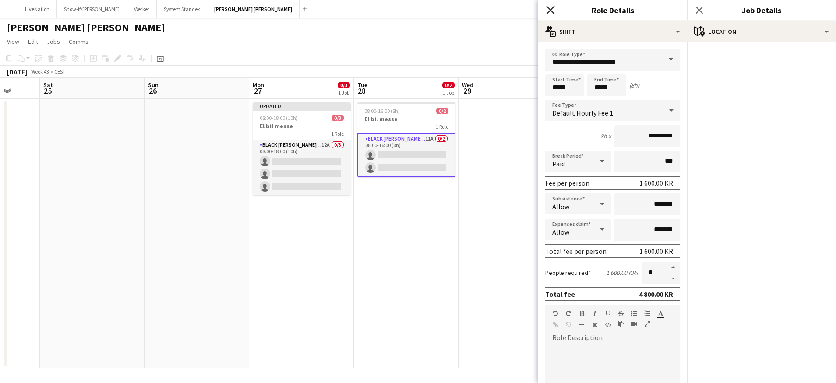
click at [552, 7] on icon "Close pop-in" at bounding box center [550, 10] width 8 height 8
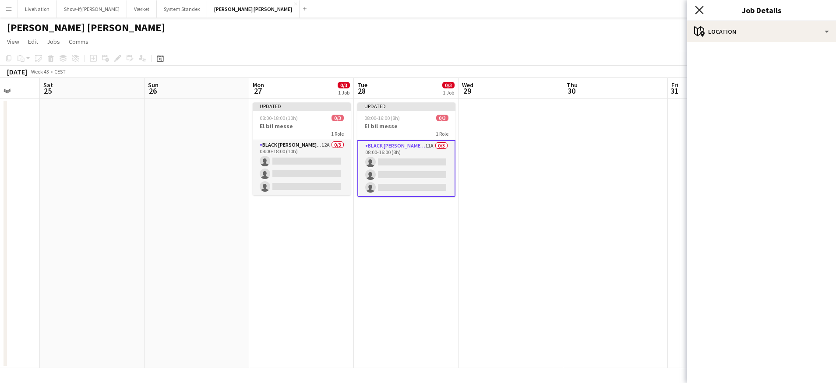
click at [695, 6] on icon "Close pop-in" at bounding box center [699, 10] width 8 height 8
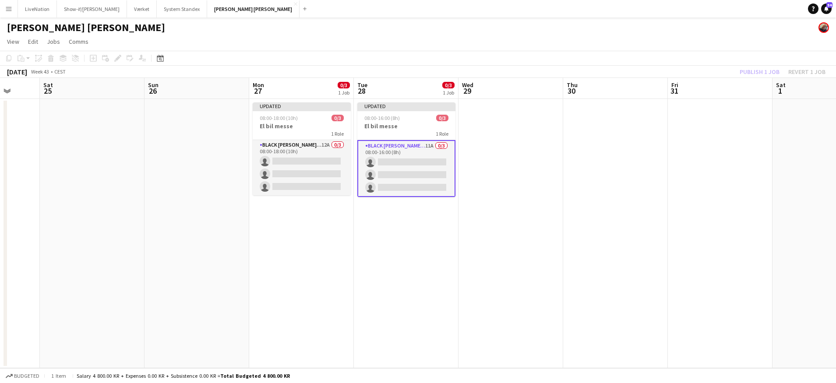
drag, startPoint x: 707, startPoint y: 123, endPoint x: 739, endPoint y: 125, distance: 31.6
click at [707, 122] on app-date-cell at bounding box center [720, 233] width 105 height 269
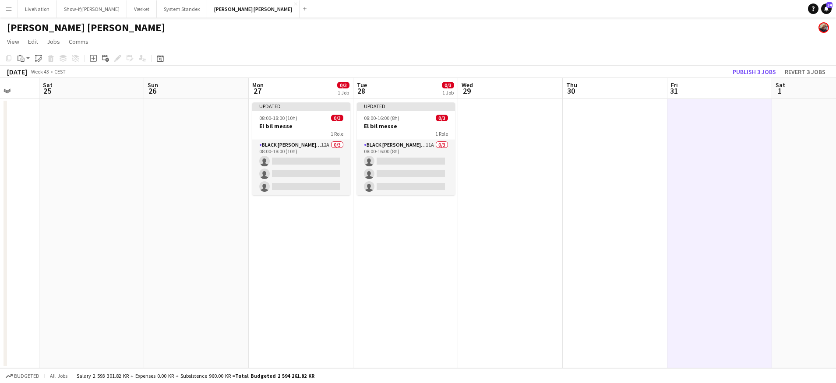
click at [769, 71] on button "Publish 3 jobs" at bounding box center [754, 71] width 50 height 11
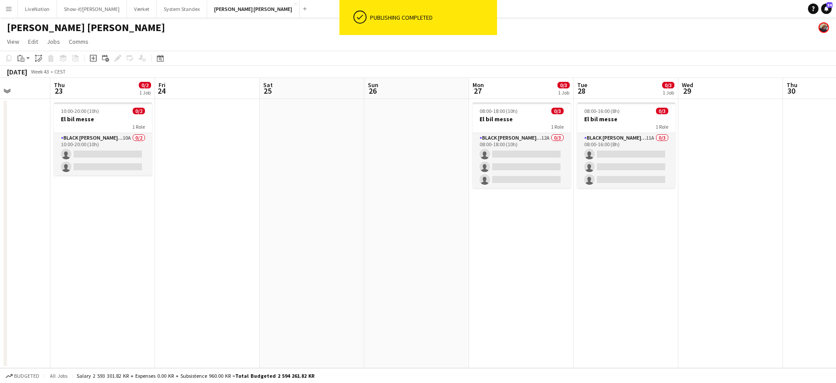
drag, startPoint x: 202, startPoint y: 222, endPoint x: 456, endPoint y: 224, distance: 253.6
click at [456, 225] on app-calendar-viewport "Tue 21 Wed 22 Thu 23 0/2 1 Job Fri 24 Sat 25 Sun 26 Mon 27 0/3 1 Job Tue 28 0/3…" at bounding box center [418, 223] width 836 height 290
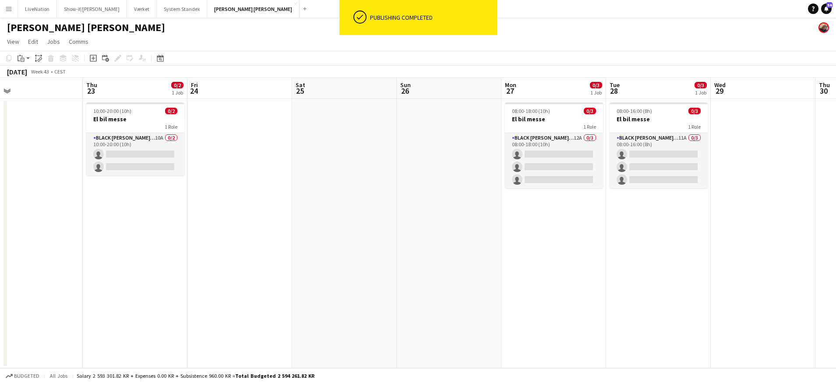
drag, startPoint x: 300, startPoint y: 217, endPoint x: 360, endPoint y: 229, distance: 61.6
click at [286, 219] on app-calendar-viewport "Mon 20 Tue 21 Wed 22 Thu 23 0/2 1 Job Fri 24 Sat 25 Sun 26 Mon 27 0/3 1 Job Tue…" at bounding box center [418, 223] width 836 height 290
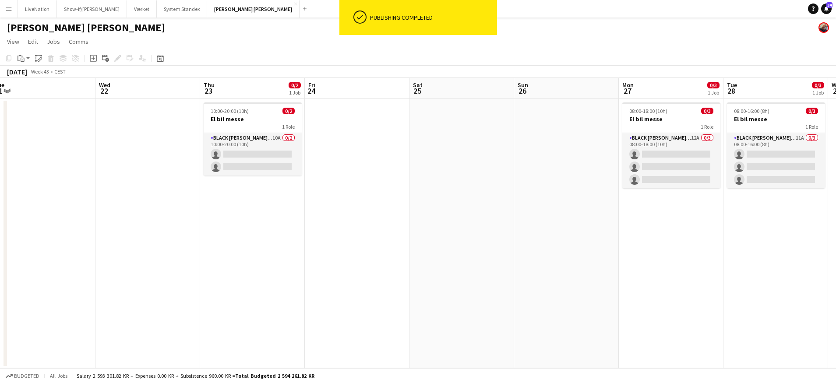
drag, startPoint x: 360, startPoint y: 229, endPoint x: 419, endPoint y: 226, distance: 58.8
click at [429, 227] on app-calendar-viewport "Sun 19 Mon 20 Tue 21 Wed 22 Thu 23 0/2 1 Job Fri 24 Sat 25 Sun 26 Mon 27 0/3 1 …" at bounding box center [418, 223] width 836 height 290
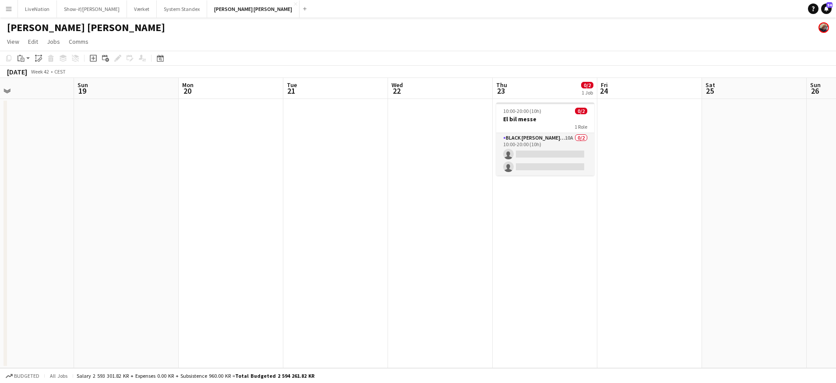
drag, startPoint x: 87, startPoint y: 231, endPoint x: 429, endPoint y: 242, distance: 342.2
click at [467, 232] on app-calendar-viewport "Thu 16 0/4 1 Job Fri 17 0/4 1 Job Sat 18 Sun 19 Mon 20 Tue 21 Wed 22 Thu 23 0/2…" at bounding box center [418, 223] width 836 height 290
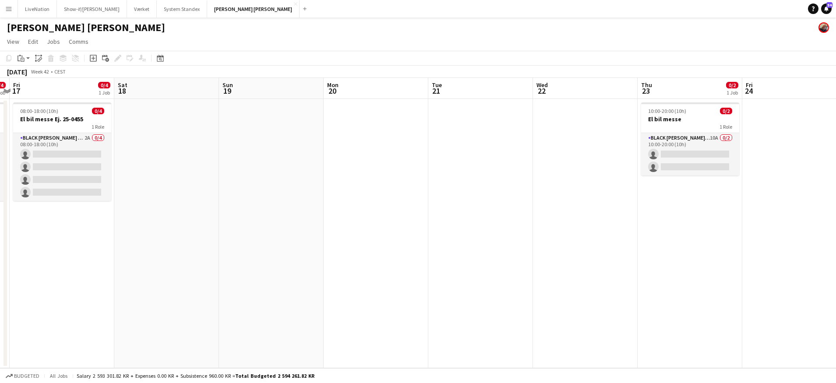
drag, startPoint x: 508, startPoint y: 228, endPoint x: 540, endPoint y: 225, distance: 31.6
click at [540, 225] on app-calendar-viewport "Wed 15 0/4 1 Job Thu 16 0/4 1 Job Fri 17 0/4 1 Job Sat 18 Sun 19 Mon 20 Tue 21 …" at bounding box center [418, 223] width 836 height 290
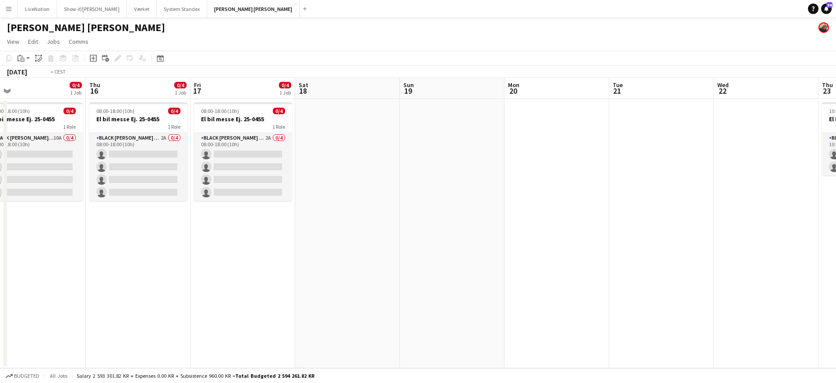
drag, startPoint x: 368, startPoint y: 256, endPoint x: 575, endPoint y: 266, distance: 207.8
click at [575, 266] on app-calendar-viewport "Mon 13 Tue 14 Wed 15 0/4 1 Job Thu 16 0/4 1 Job Fri 17 0/4 1 Job Sat 18 Sun 19 …" at bounding box center [418, 223] width 836 height 290
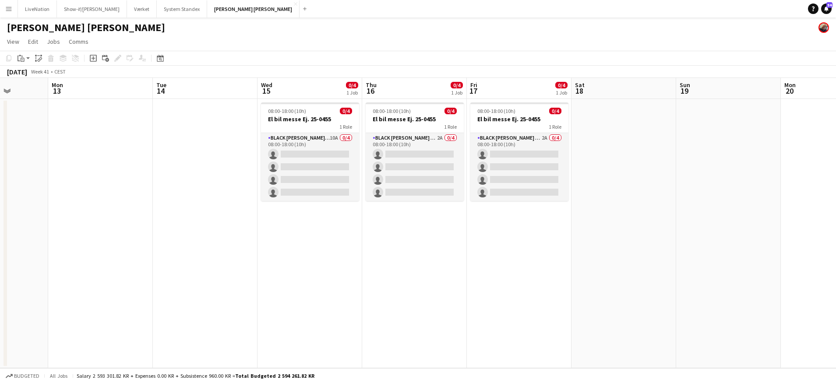
drag, startPoint x: 274, startPoint y: 272, endPoint x: 361, endPoint y: 273, distance: 87.6
click at [372, 271] on app-calendar-viewport "Fri 10 Sat 11 Sun 12 Mon 13 Tue 14 Wed 15 0/4 1 Job Thu 16 0/4 1 Job Fri 17 0/4…" at bounding box center [418, 223] width 836 height 290
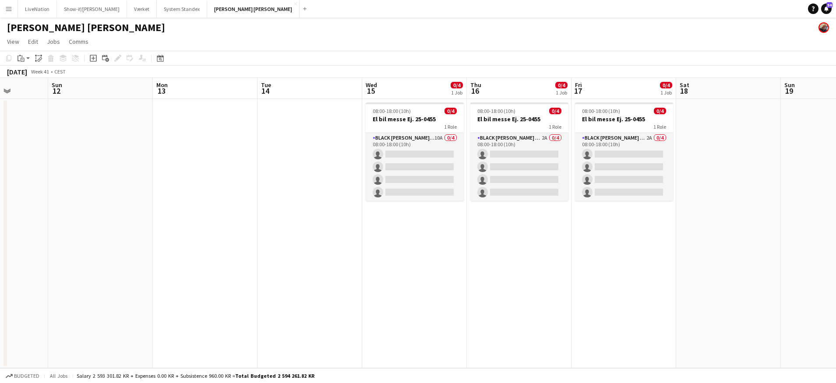
scroll to position [0, 267]
click at [129, 9] on button "Værket Close" at bounding box center [142, 8] width 30 height 17
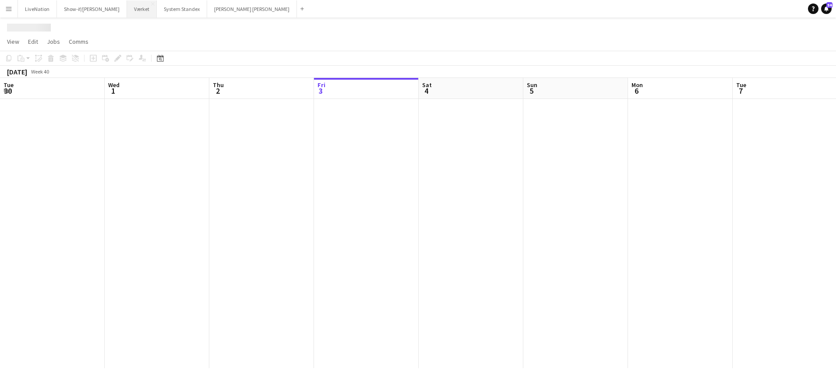
scroll to position [0, 209]
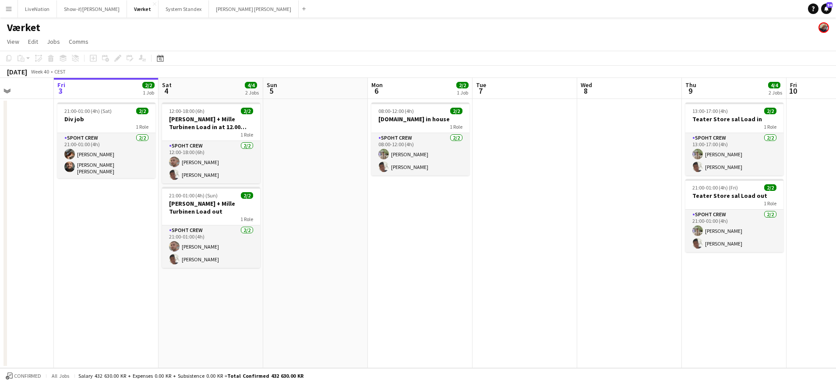
drag, startPoint x: 488, startPoint y: 99, endPoint x: 411, endPoint y: 102, distance: 76.7
click at [356, 107] on app-calendar-viewport "Tue 30 Wed 1 Thu 2 Fri 3 2/2 1 Job Sat 4 4/4 2 Jobs Sun 5 Mon 6 2/2 1 Job Tue 7…" at bounding box center [418, 223] width 836 height 290
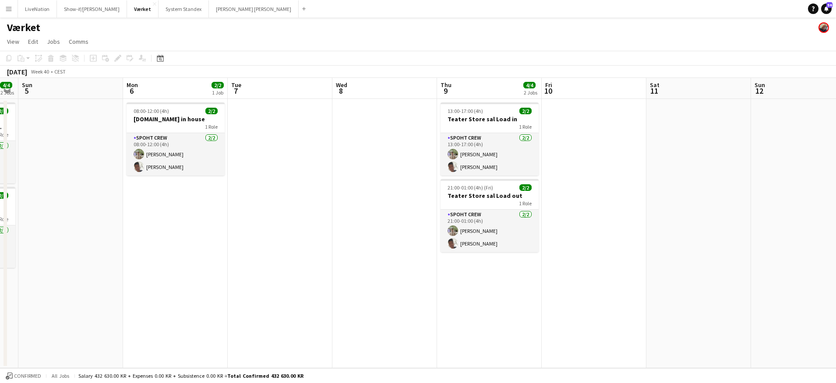
click at [314, 103] on app-calendar-viewport "Thu 2 Fri 3 2/2 1 Job Sat 4 4/4 2 Jobs Sun 5 Mon 6 2/2 1 Job Tue 7 Wed 8 Thu 9 …" at bounding box center [418, 223] width 836 height 290
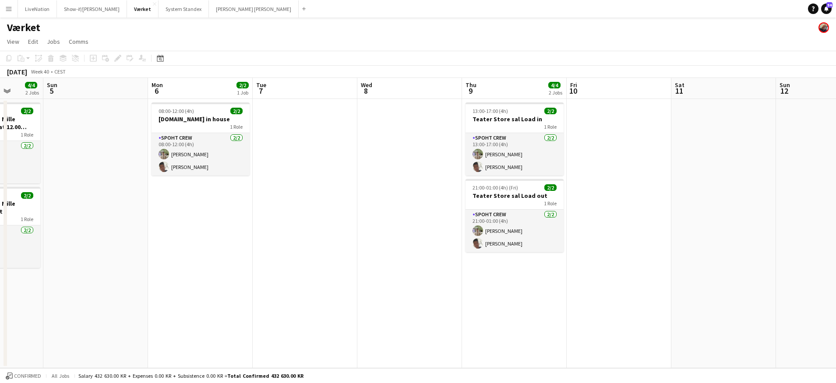
drag, startPoint x: 397, startPoint y: 99, endPoint x: 318, endPoint y: 96, distance: 79.3
click at [317, 96] on app-calendar-viewport "Thu 2 Fri 3 2/2 1 Job Sat 4 4/4 2 Jobs Sun 5 Mon 6 2/2 1 Job Tue 7 Wed 8 Thu 9 …" at bounding box center [418, 223] width 836 height 290
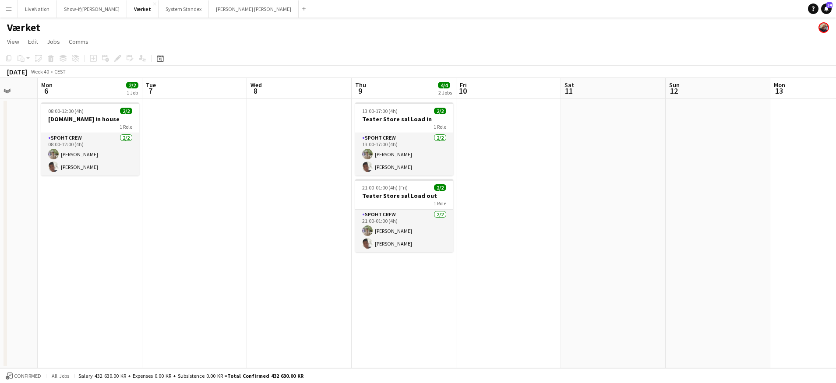
click at [493, 92] on app-board-header-date "Fri 10" at bounding box center [508, 88] width 105 height 21
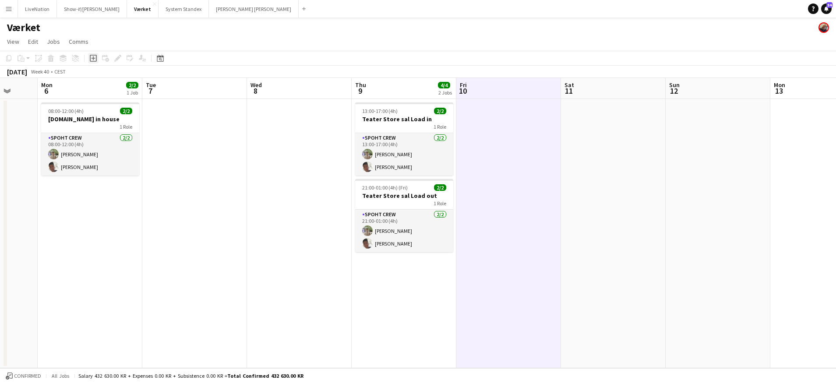
click at [94, 56] on icon "Add job" at bounding box center [93, 58] width 7 height 7
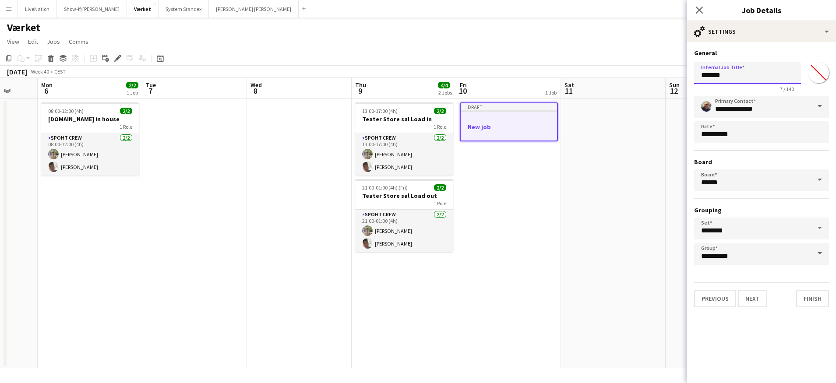
drag, startPoint x: 743, startPoint y: 83, endPoint x: 687, endPoint y: 73, distance: 56.9
click at [687, 73] on body "Menu Boards Boards Boards All jobs Status Workforce Workforce My Workforce Recr…" at bounding box center [418, 191] width 836 height 383
type input "**********"
click at [756, 299] on button "Next" at bounding box center [752, 299] width 29 height 18
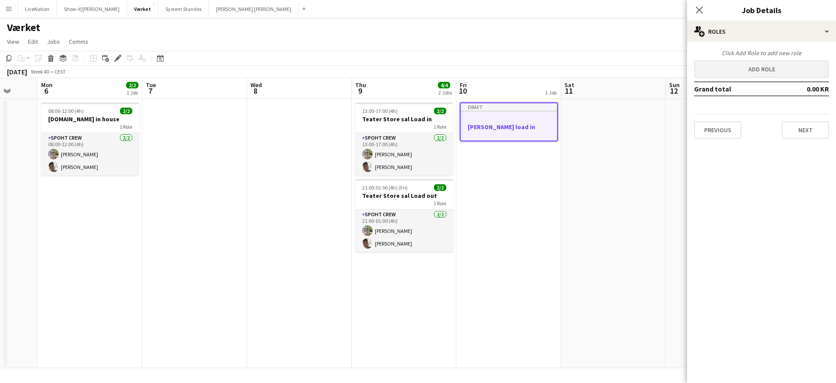
click at [792, 70] on button "Add role" at bounding box center [761, 69] width 135 height 18
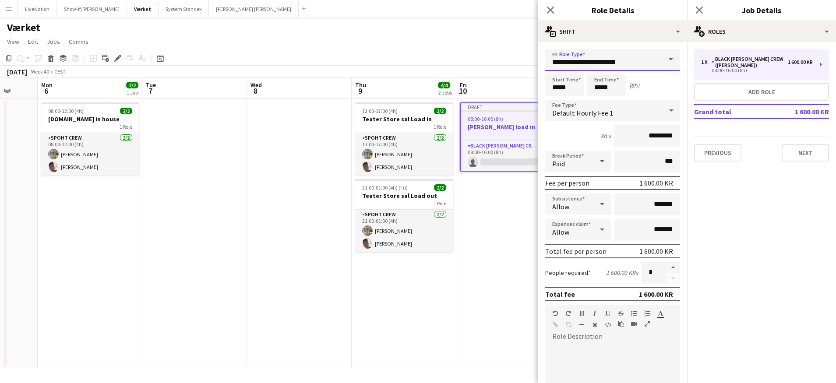
click at [648, 64] on input "**********" at bounding box center [612, 60] width 135 height 22
click at [626, 107] on span "Spoht Crew" at bounding box center [609, 106] width 114 height 8
type input "**********"
type input "*********"
click at [667, 268] on button "button" at bounding box center [673, 267] width 14 height 11
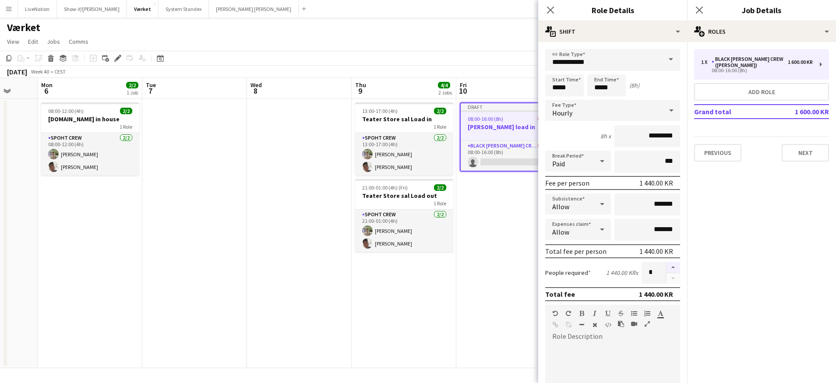
type input "*"
drag, startPoint x: 568, startPoint y: 86, endPoint x: 559, endPoint y: 81, distance: 9.6
click at [568, 86] on input "*****" at bounding box center [564, 85] width 39 height 22
click at [556, 68] on div at bounding box center [556, 70] width 18 height 9
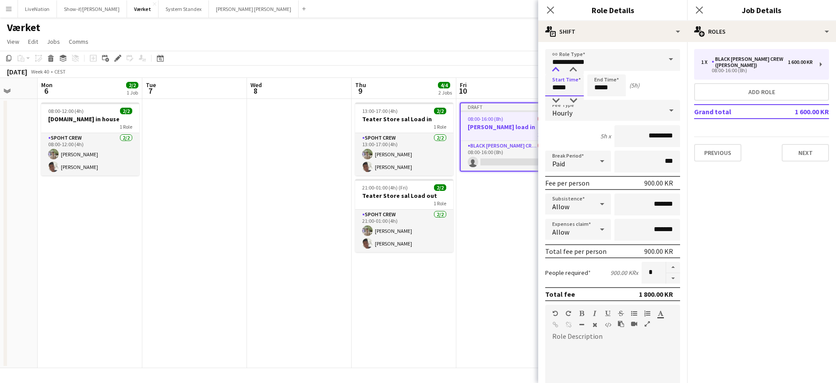
click at [556, 68] on div at bounding box center [556, 70] width 18 height 9
type input "*****"
click at [556, 68] on div at bounding box center [556, 70] width 18 height 9
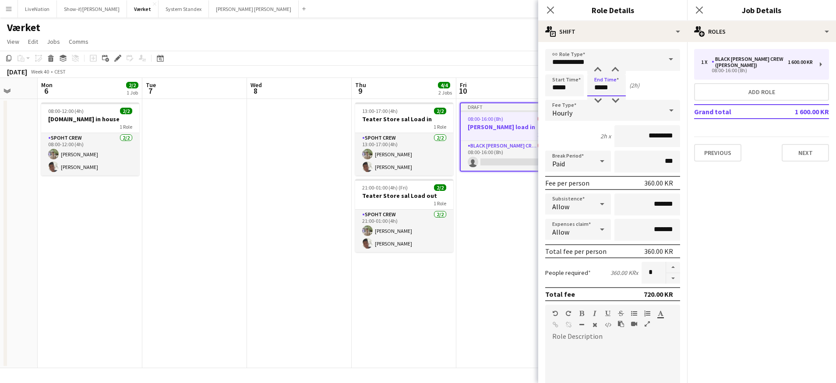
click at [596, 78] on input "*****" at bounding box center [606, 85] width 39 height 22
click at [599, 70] on div at bounding box center [598, 70] width 18 height 9
type input "*****"
click at [599, 70] on div at bounding box center [598, 70] width 18 height 9
click at [815, 145] on button "Next" at bounding box center [805, 153] width 47 height 18
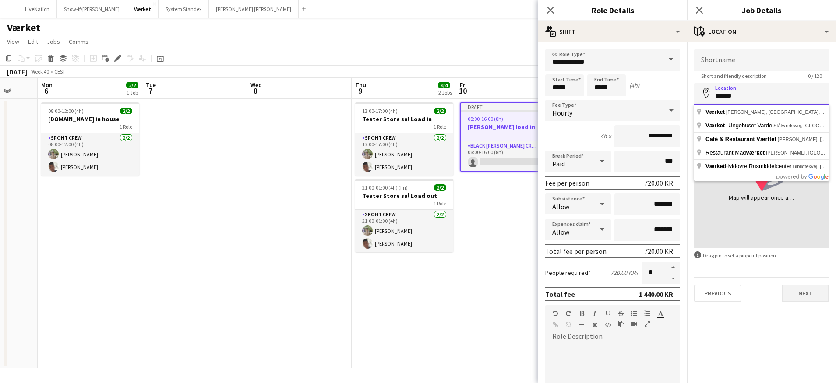
type input "******"
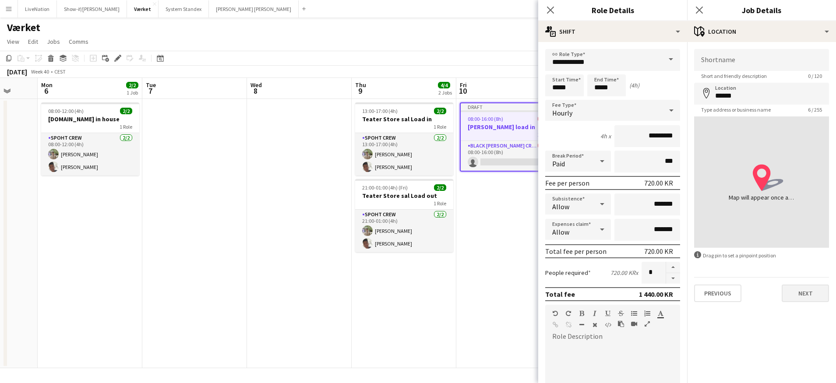
click at [810, 291] on button "Next" at bounding box center [805, 294] width 47 height 18
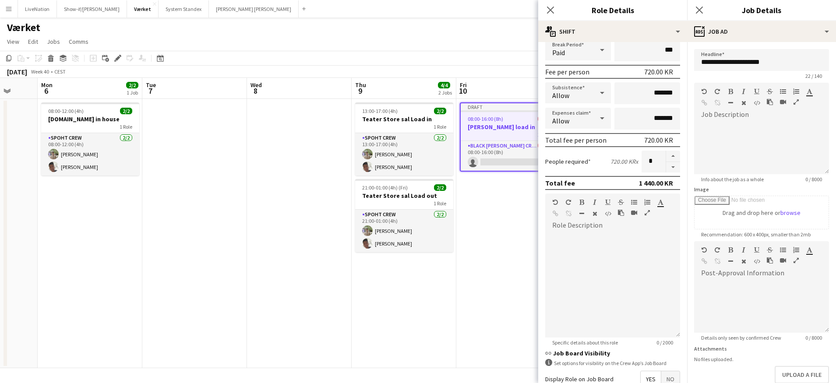
scroll to position [210, 0]
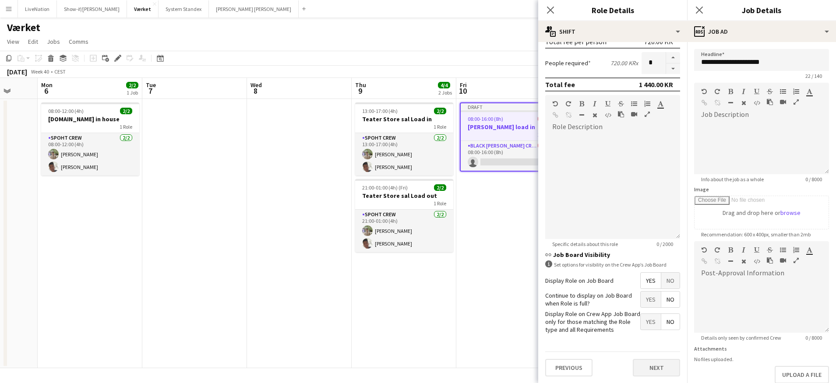
click at [657, 367] on button "Next" at bounding box center [656, 368] width 47 height 18
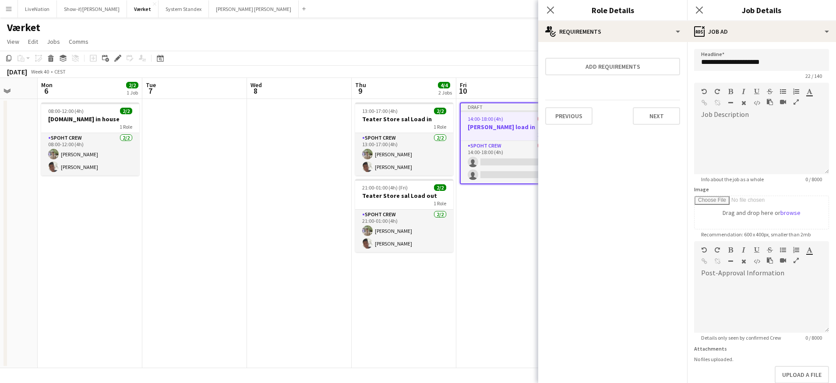
scroll to position [0, 0]
click at [666, 113] on button "Next" at bounding box center [656, 116] width 47 height 18
click at [666, 115] on button "Finish" at bounding box center [663, 118] width 33 height 18
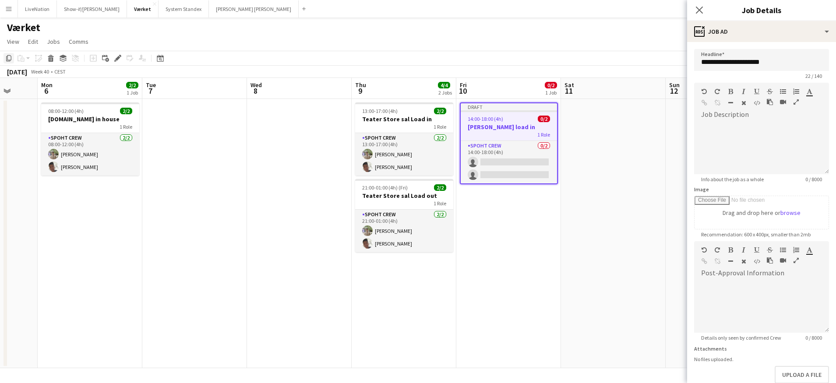
click at [10, 58] on icon "Copy" at bounding box center [8, 58] width 7 height 7
click at [531, 231] on app-date-cell "Draft 14:00-18:00 (4h) 0/2 [PERSON_NAME] load in 1 Role Spoht Crew 0/2 14:00-18…" at bounding box center [510, 233] width 105 height 269
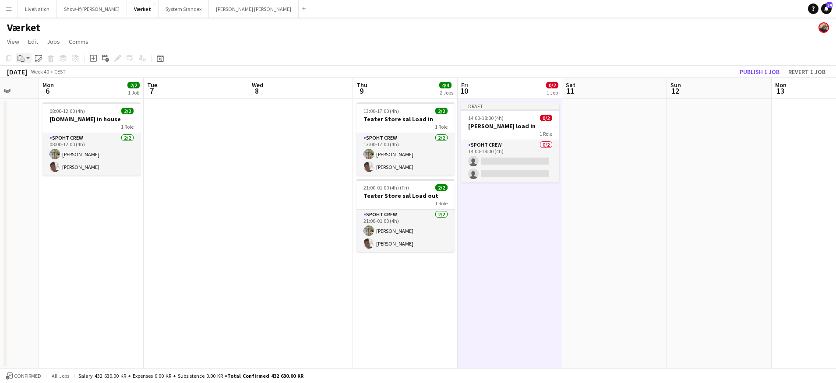
click at [22, 58] on icon at bounding box center [23, 60] width 4 height 4
click at [61, 88] on link "Paste with crew Command Shift V" at bounding box center [57, 90] width 69 height 8
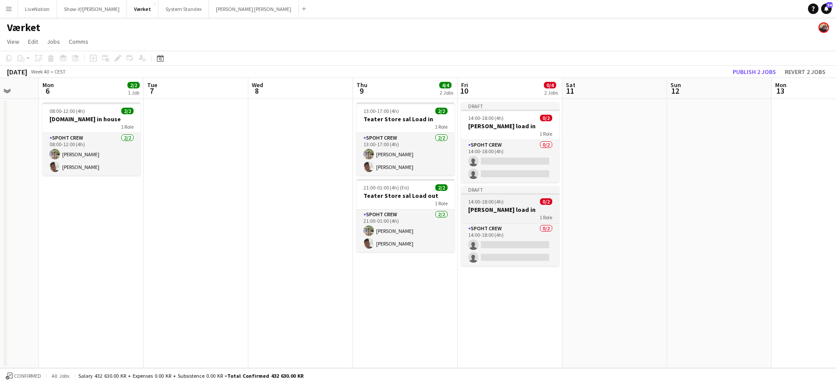
click at [534, 208] on h3 "[PERSON_NAME] load in" at bounding box center [510, 210] width 98 height 8
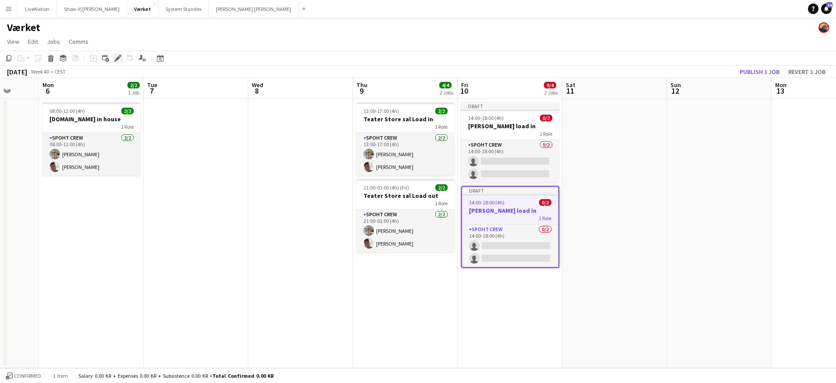
click at [120, 58] on icon "Edit" at bounding box center [117, 58] width 7 height 7
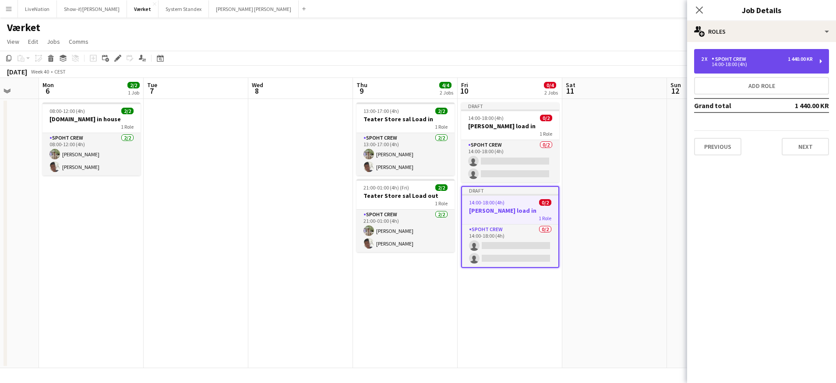
click at [777, 60] on div "2 x Spoht Crew 1 440.00 KR" at bounding box center [757, 59] width 112 height 6
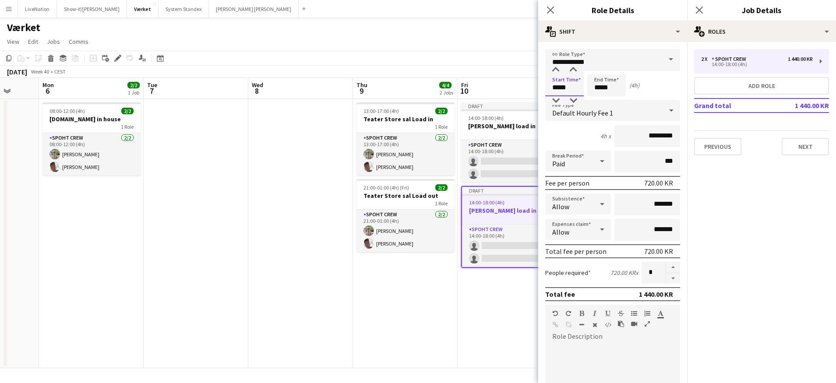
click at [559, 82] on input "*****" at bounding box center [564, 85] width 39 height 22
click at [559, 69] on div at bounding box center [556, 70] width 18 height 9
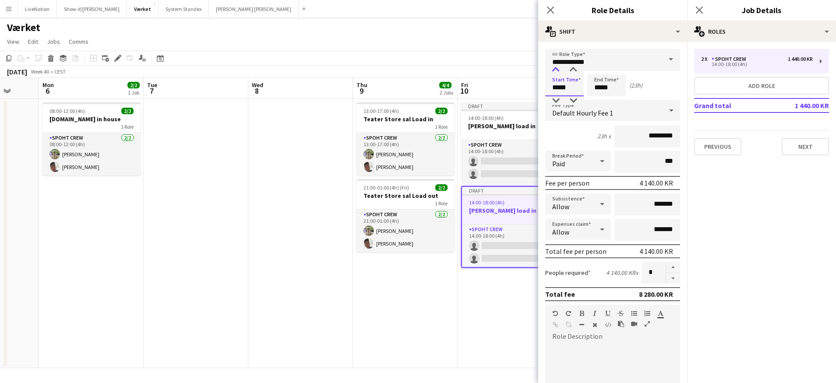
click at [558, 69] on div at bounding box center [556, 70] width 18 height 9
click at [574, 70] on div at bounding box center [573, 70] width 18 height 9
type input "*****"
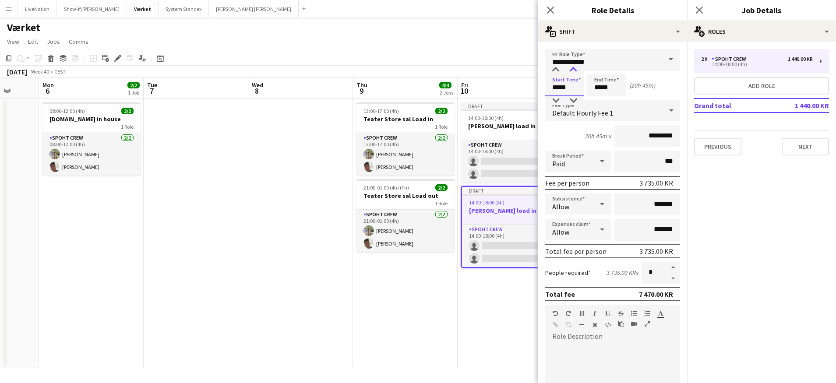
click at [574, 70] on div at bounding box center [573, 70] width 18 height 9
click at [596, 81] on input "*****" at bounding box center [606, 85] width 39 height 22
click at [599, 69] on div at bounding box center [598, 70] width 18 height 9
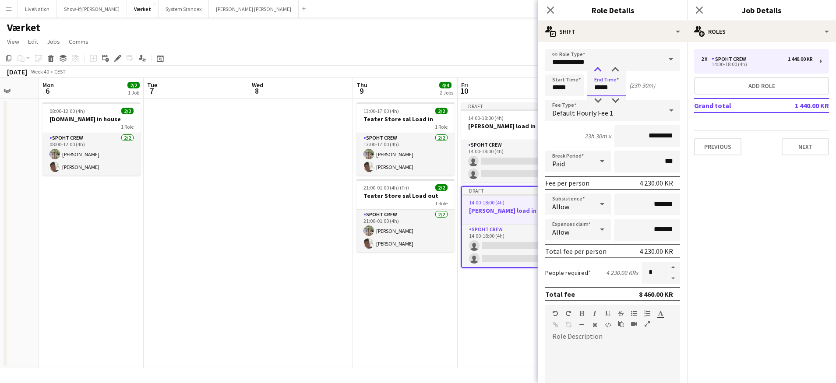
click at [599, 68] on div at bounding box center [598, 70] width 18 height 9
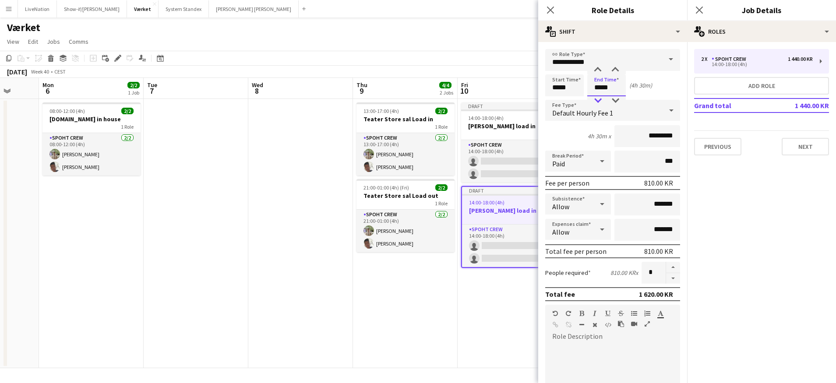
click at [599, 98] on div at bounding box center [598, 100] width 18 height 9
click at [617, 71] on div at bounding box center [616, 70] width 18 height 9
type input "*****"
click at [617, 71] on div at bounding box center [616, 70] width 18 height 9
click at [809, 141] on button "Next" at bounding box center [805, 147] width 47 height 18
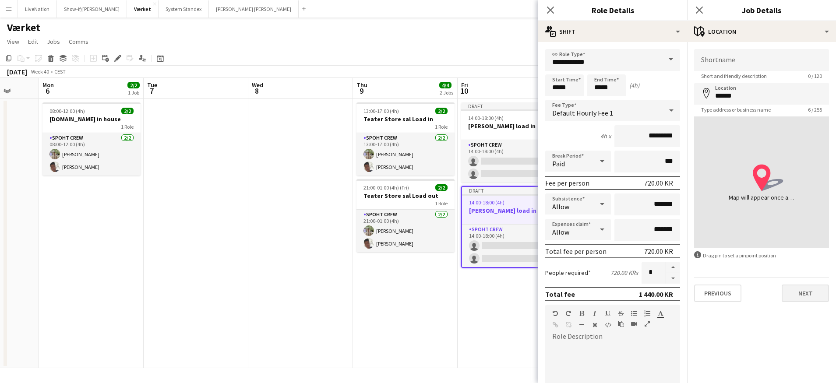
click at [810, 295] on button "Next" at bounding box center [805, 294] width 47 height 18
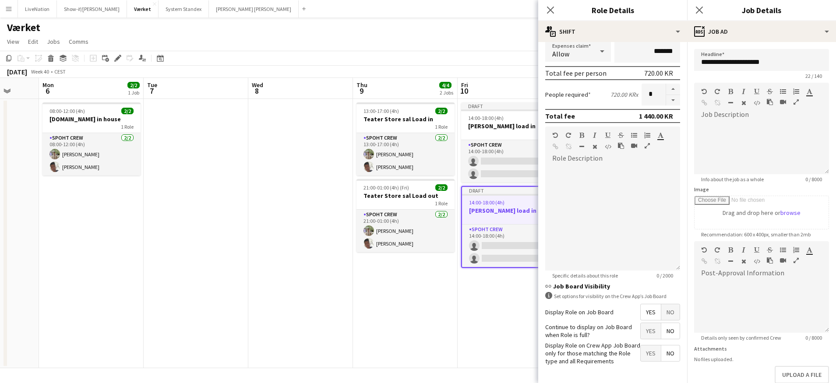
scroll to position [210, 0]
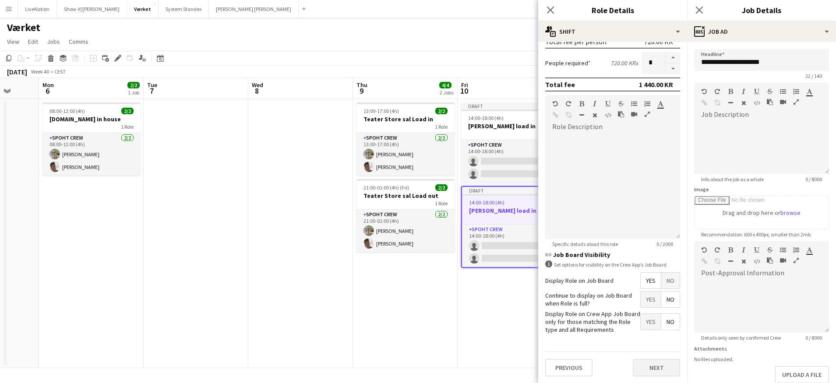
click at [652, 364] on button "Next" at bounding box center [656, 368] width 47 height 18
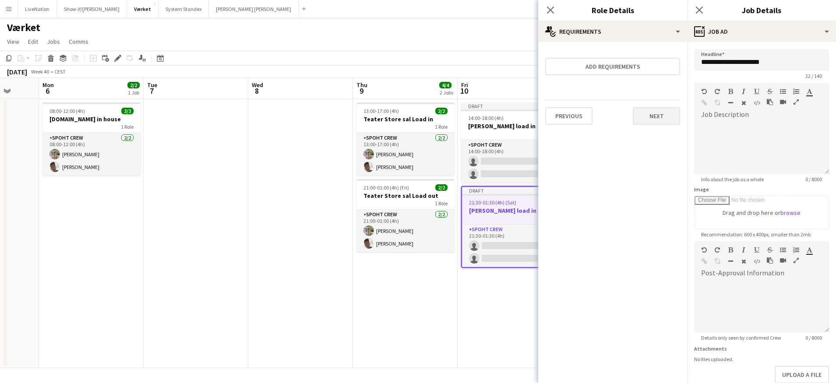
click at [657, 116] on button "Next" at bounding box center [656, 116] width 47 height 18
click at [663, 118] on button "Finish" at bounding box center [663, 118] width 33 height 18
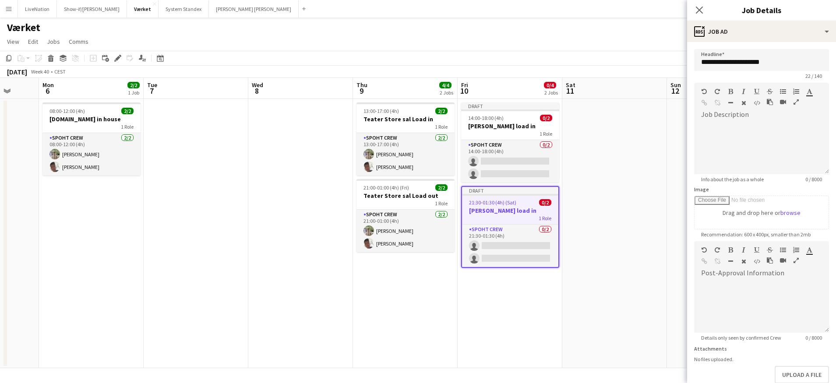
click at [634, 255] on app-date-cell at bounding box center [614, 233] width 105 height 269
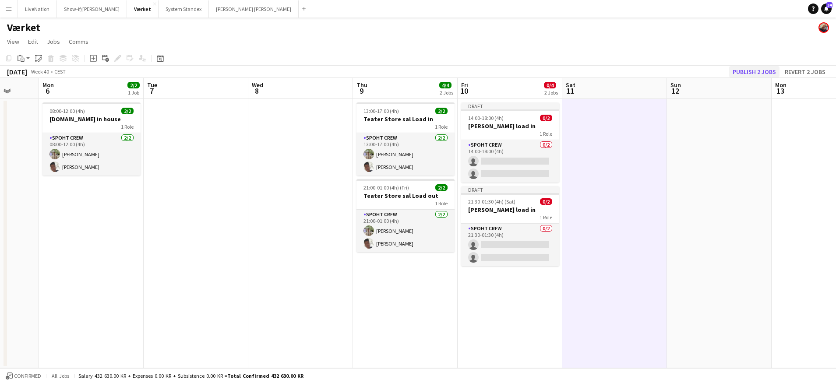
click at [754, 71] on button "Publish 2 jobs" at bounding box center [754, 71] width 50 height 11
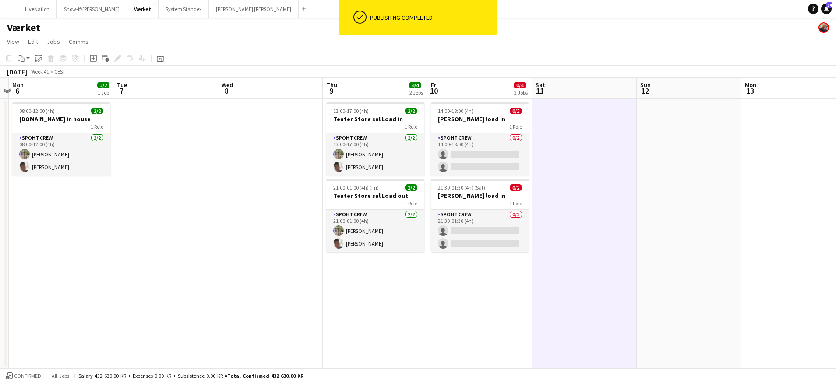
drag, startPoint x: 755, startPoint y: 93, endPoint x: 522, endPoint y: 104, distance: 233.2
click at [507, 106] on app-calendar-viewport "Fri 3 2/2 1 Job Sat 4 4/4 2 Jobs Sun 5 Mon 6 2/2 1 Job Tue 7 Wed 8 Thu 9 4/4 2 …" at bounding box center [418, 223] width 836 height 290
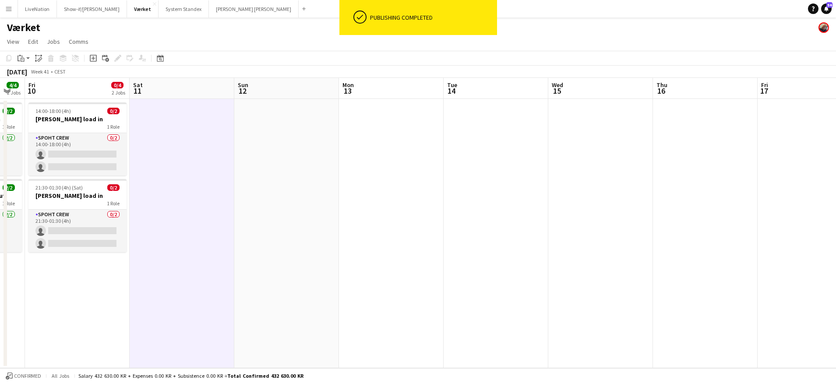
drag, startPoint x: 684, startPoint y: 95, endPoint x: 402, endPoint y: 105, distance: 281.8
click at [398, 106] on app-calendar-viewport "Tue 7 Wed 8 Thu 9 4/4 2 Jobs Fri 10 0/4 2 Jobs Sat 11 Sun 12 Mon 13 Tue 14 Wed …" at bounding box center [418, 223] width 836 height 290
